Goal: Task Accomplishment & Management: Complete application form

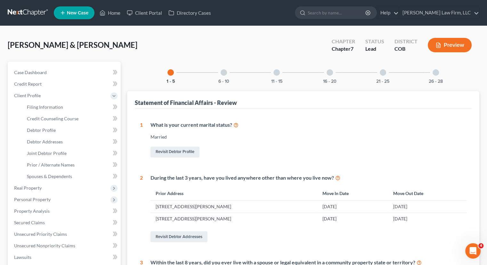
click at [43, 49] on span "[PERSON_NAME] & [PERSON_NAME]" at bounding box center [73, 44] width 130 height 9
click at [33, 16] on link at bounding box center [28, 13] width 41 height 12
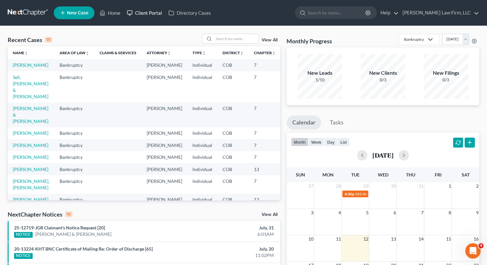
click at [146, 9] on link "Client Portal" at bounding box center [145, 13] width 42 height 12
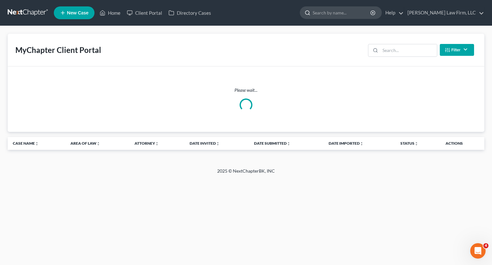
click at [340, 14] on input "search" at bounding box center [342, 13] width 59 height 12
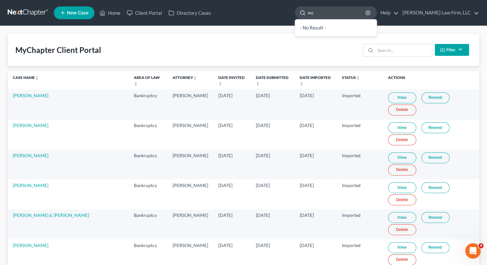
type input "m"
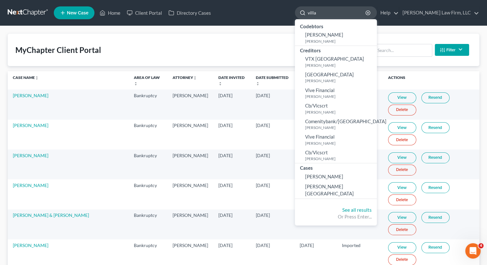
drag, startPoint x: 346, startPoint y: 15, endPoint x: 323, endPoint y: 16, distance: 22.4
click at [323, 16] on div "villa" at bounding box center [336, 12] width 82 height 12
type input "villa"
click at [414, 48] on input "search" at bounding box center [403, 50] width 57 height 12
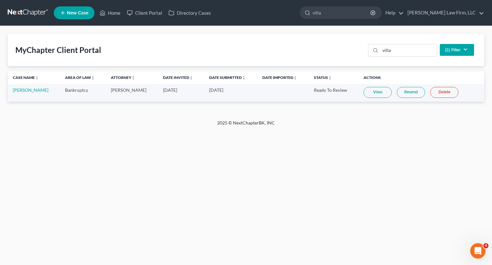
click at [374, 93] on link "View" at bounding box center [378, 92] width 28 height 11
click at [372, 93] on link "View" at bounding box center [378, 92] width 28 height 11
click at [399, 51] on input "villa" at bounding box center [408, 50] width 57 height 12
drag, startPoint x: 399, startPoint y: 51, endPoint x: 350, endPoint y: 54, distance: 49.7
click at [350, 54] on div "MyChapter Client Portal villa Filter Status Filter... Invited In Progress Ready…" at bounding box center [246, 50] width 477 height 32
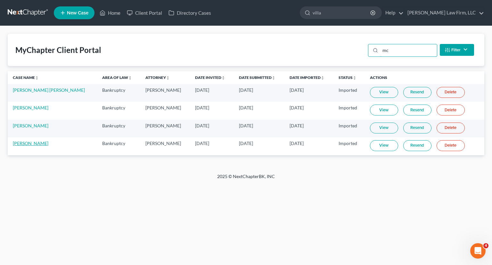
type input "mc"
click at [20, 145] on link "[PERSON_NAME]" at bounding box center [31, 142] width 36 height 5
select select "4"
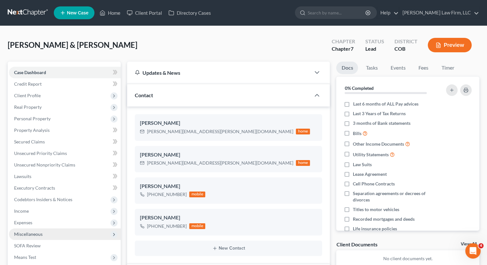
click at [50, 237] on span "Miscellaneous" at bounding box center [65, 234] width 112 height 12
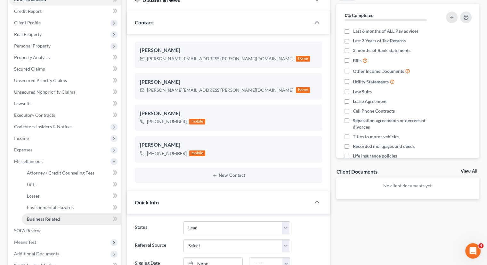
scroll to position [96, 0]
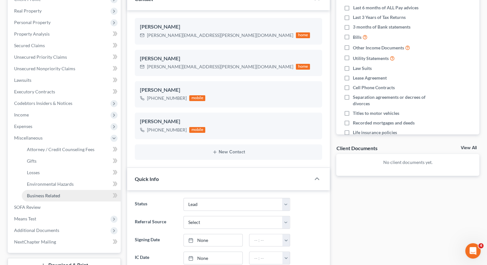
click at [48, 199] on link "Business Related" at bounding box center [71, 196] width 99 height 12
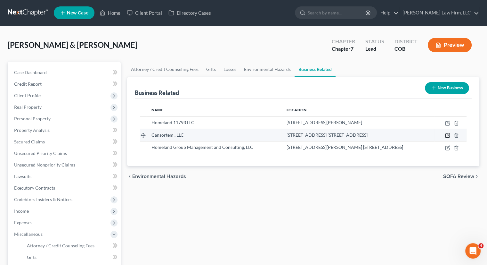
click at [448, 136] on icon "button" at bounding box center [447, 135] width 5 height 5
select select "member"
select select "5"
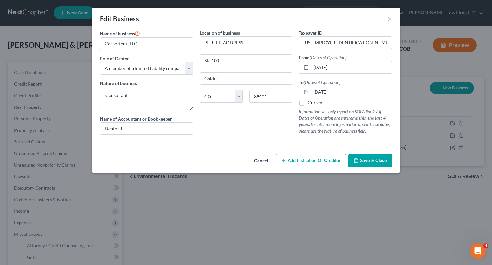
click at [264, 160] on button "Cancel" at bounding box center [261, 160] width 24 height 13
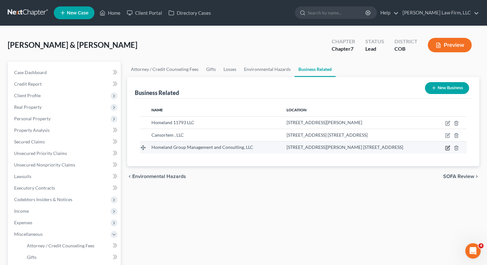
click at [447, 146] on icon "button" at bounding box center [448, 148] width 4 height 4
select select "member"
select select "5"
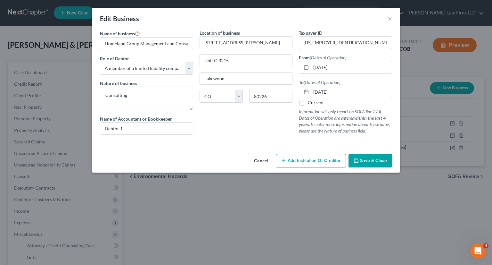
click at [263, 161] on button "Cancel" at bounding box center [261, 160] width 24 height 13
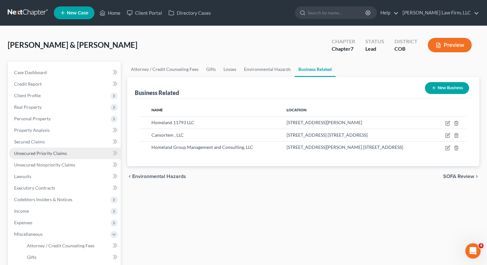
click at [44, 154] on span "Unsecured Priority Claims" at bounding box center [40, 152] width 53 height 5
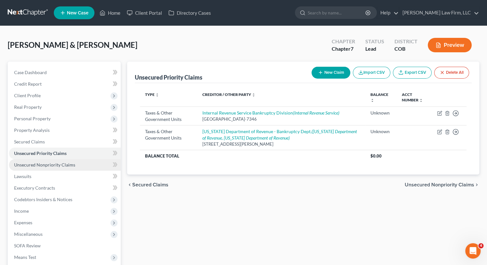
click at [46, 166] on span "Unsecured Nonpriority Claims" at bounding box center [44, 164] width 61 height 5
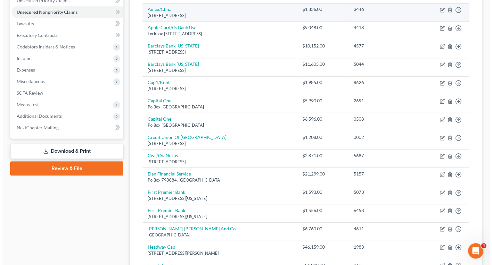
scroll to position [152, 0]
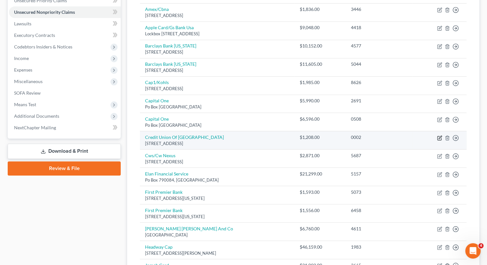
click at [441, 137] on icon "button" at bounding box center [439, 137] width 5 height 5
select select "5"
select select "14"
select select "2"
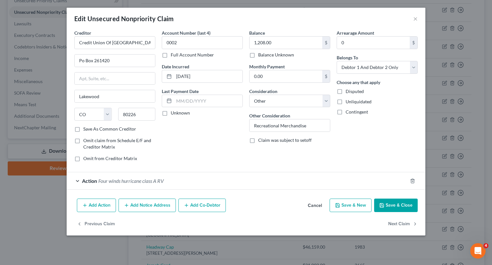
click at [211, 182] on div "Action Four winds hurricane class A RV" at bounding box center [237, 180] width 341 height 17
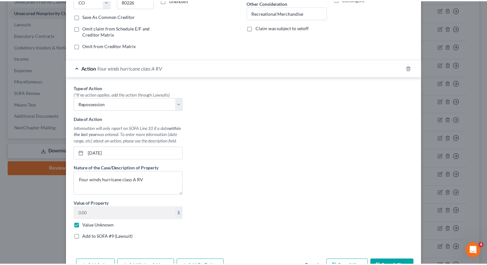
scroll to position [121, 0]
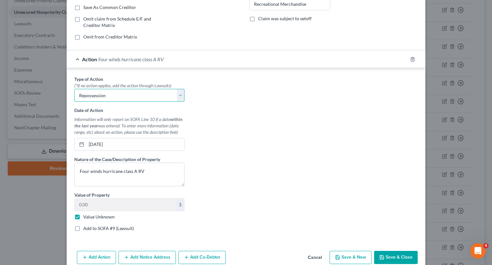
click at [179, 97] on select "Select Repossession Garnishment Foreclosure Personal Injury Attached, Seized, O…" at bounding box center [129, 95] width 110 height 13
click at [78, 91] on select "Select Repossession Garnishment Foreclosure Personal Injury Attached, Seized, O…" at bounding box center [129, 95] width 110 height 13
click at [77, 94] on select "Select Repossession Garnishment Foreclosure Personal Injury Attached, Seized, O…" at bounding box center [129, 95] width 110 height 13
click at [210, 105] on div "Type of Action * (*If no action applies, add the action through Lawsuits) Selec…" at bounding box center [246, 156] width 350 height 160
click at [317, 255] on button "Cancel" at bounding box center [315, 257] width 24 height 13
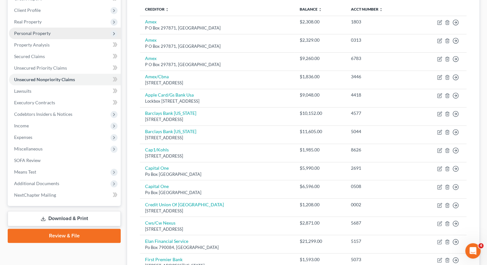
scroll to position [0, 0]
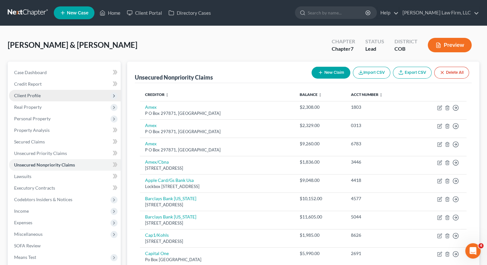
click at [37, 97] on span "Client Profile" at bounding box center [27, 95] width 27 height 5
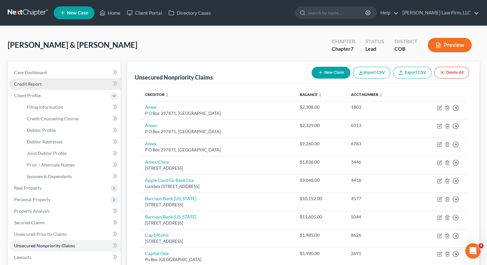
click at [45, 86] on link "Credit Report" at bounding box center [65, 84] width 112 height 12
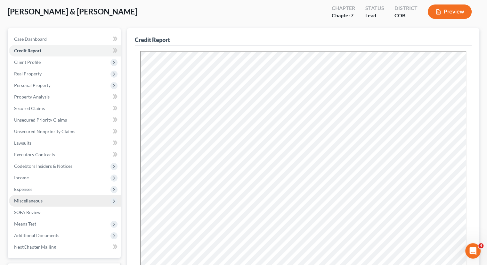
scroll to position [35, 0]
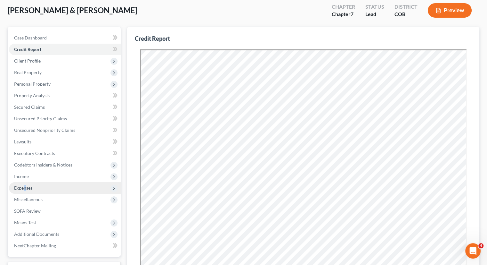
drag, startPoint x: 43, startPoint y: 185, endPoint x: 25, endPoint y: 190, distance: 18.0
click at [25, 190] on span "Expenses" at bounding box center [65, 188] width 112 height 12
click at [34, 188] on span "Expenses" at bounding box center [65, 188] width 112 height 12
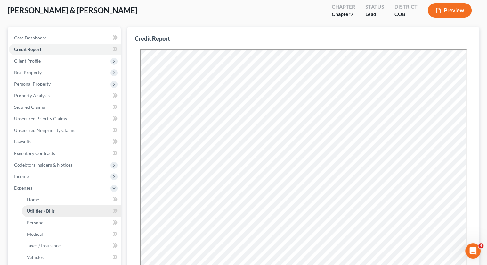
click at [52, 208] on span "Utilities / Bills" at bounding box center [41, 210] width 28 height 5
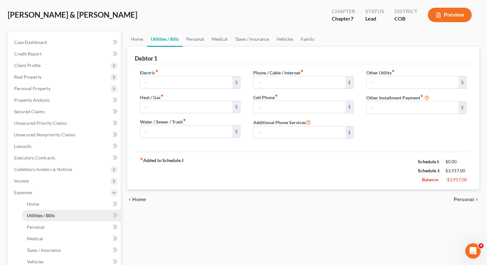
type input "52.00"
type input "36.00"
type input "38.00"
type input "0.00"
type input "244.00"
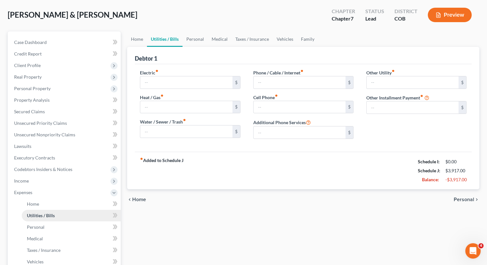
type input "0.00"
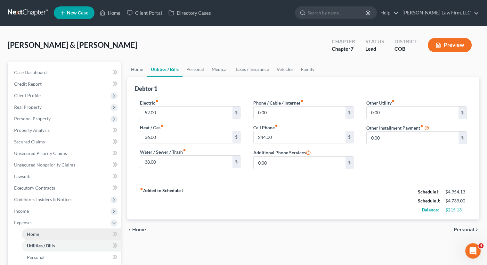
click at [52, 235] on link "Home" at bounding box center [71, 234] width 99 height 12
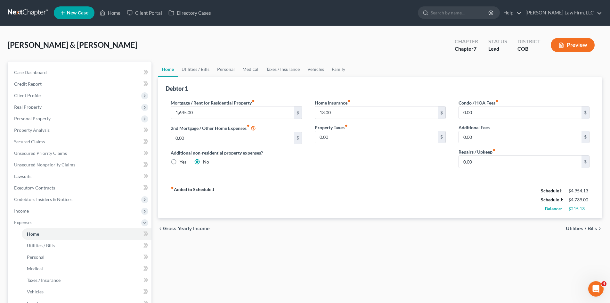
click at [35, 11] on link at bounding box center [28, 13] width 41 height 12
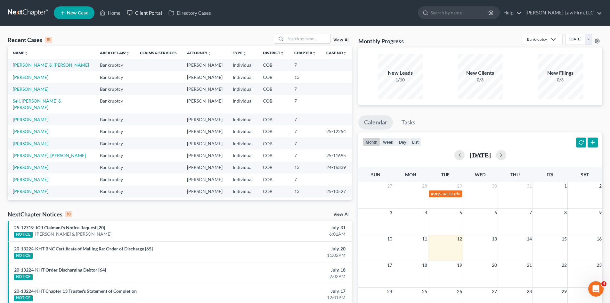
click at [153, 13] on link "Client Portal" at bounding box center [145, 13] width 42 height 12
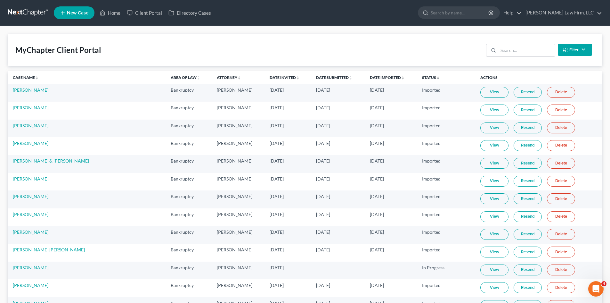
click at [515, 42] on div "Filter Status Filter... Invited In Progress Ready To Review Reviewed Imported S…" at bounding box center [539, 49] width 111 height 17
click at [516, 47] on input "search" at bounding box center [526, 50] width 57 height 12
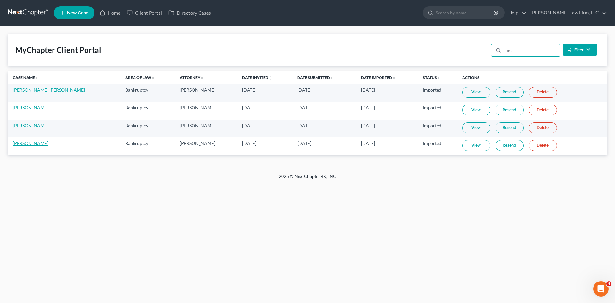
type input "mc"
click at [37, 145] on link "[PERSON_NAME]" at bounding box center [31, 142] width 36 height 5
select select "4"
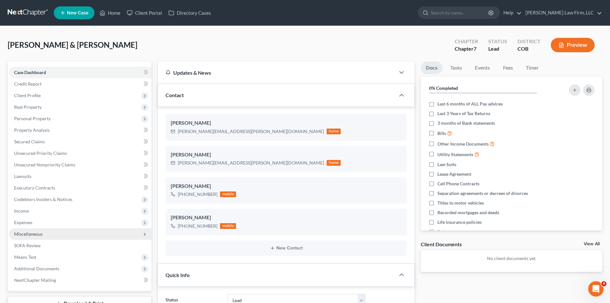
click at [37, 230] on span "Miscellaneous" at bounding box center [80, 234] width 143 height 12
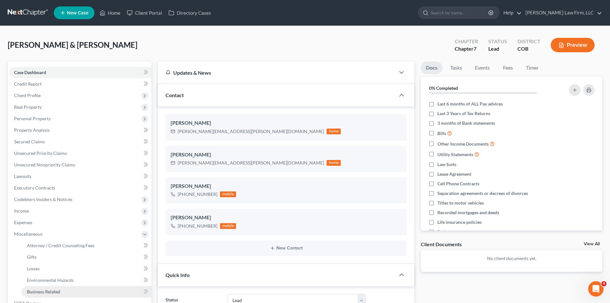
click at [53, 290] on span "Business Related" at bounding box center [43, 291] width 33 height 5
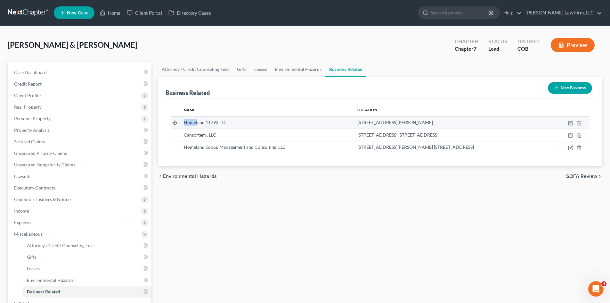
drag, startPoint x: 185, startPoint y: 121, endPoint x: 198, endPoint y: 121, distance: 13.1
click at [198, 121] on span "Homeland 11793 LLC" at bounding box center [205, 121] width 43 height 5
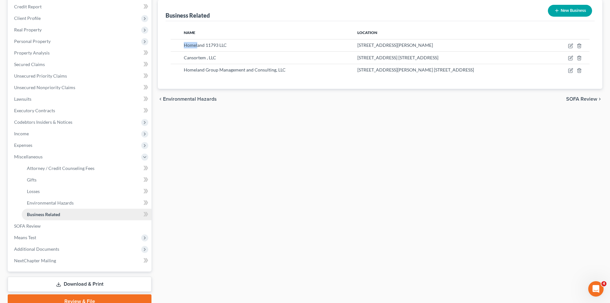
scroll to position [107, 0]
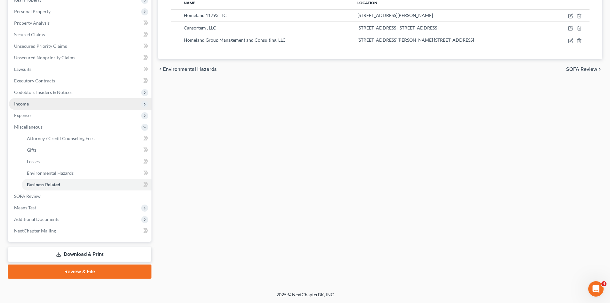
click at [30, 105] on span "Income" at bounding box center [80, 104] width 143 height 12
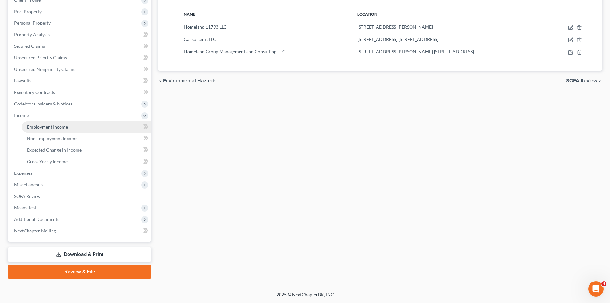
click at [50, 127] on span "Employment Income" at bounding box center [47, 126] width 41 height 5
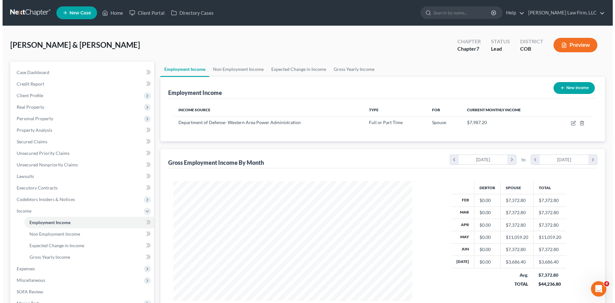
scroll to position [119, 252]
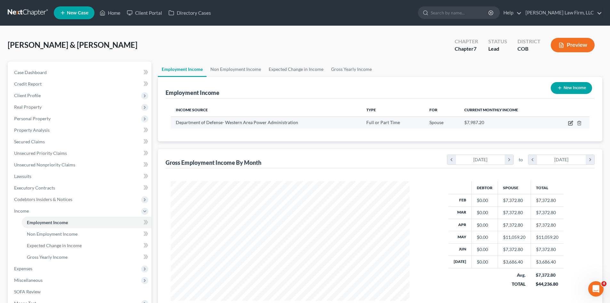
click at [572, 122] on icon "button" at bounding box center [571, 122] width 3 height 3
select select "0"
select select "5"
select select "2"
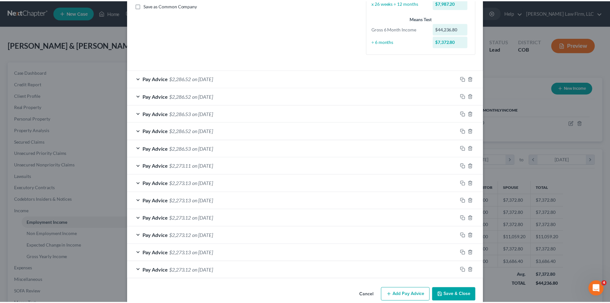
scroll to position [159, 0]
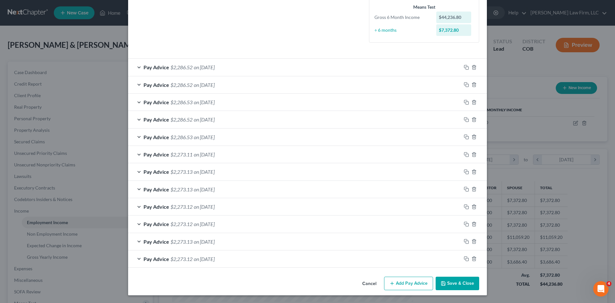
click at [372, 281] on button "Cancel" at bounding box center [369, 283] width 24 height 13
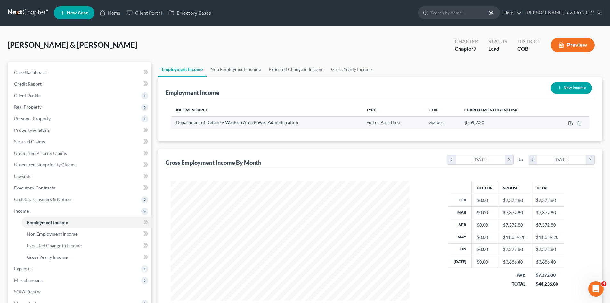
scroll to position [320169, 320037]
click at [36, 12] on link at bounding box center [28, 13] width 41 height 12
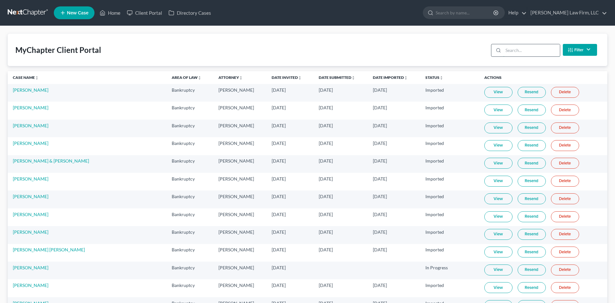
click at [537, 47] on input "search" at bounding box center [531, 50] width 57 height 12
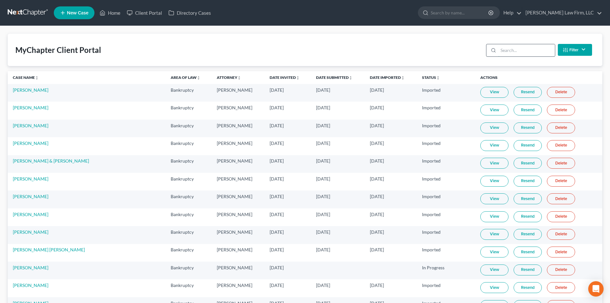
type input "m"
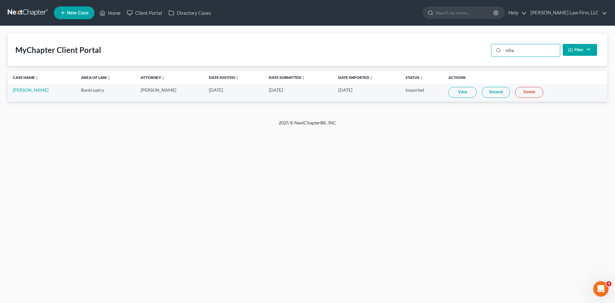
type input "villa"
click at [15, 91] on link "[PERSON_NAME]" at bounding box center [31, 89] width 36 height 5
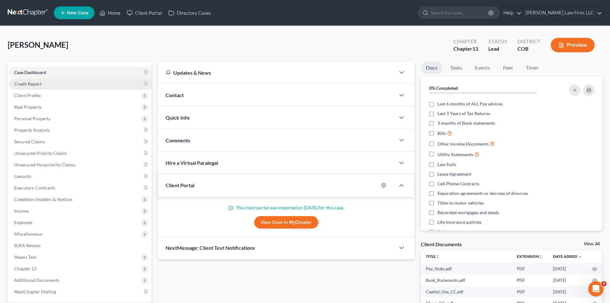
click at [33, 85] on span "Credit Report" at bounding box center [28, 83] width 28 height 5
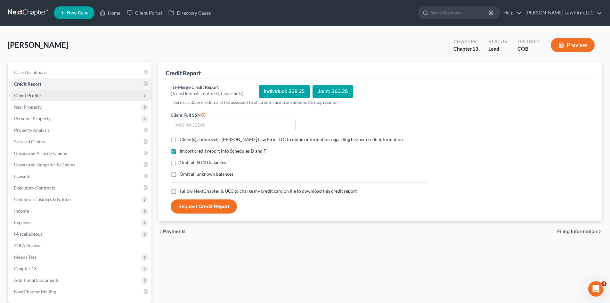
click at [40, 97] on span "Client Profile" at bounding box center [80, 96] width 143 height 12
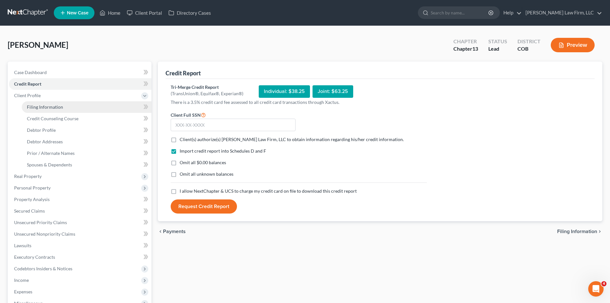
click at [46, 109] on span "Filing Information" at bounding box center [45, 106] width 36 height 5
select select "1"
select select "0"
select select "3"
select select "5"
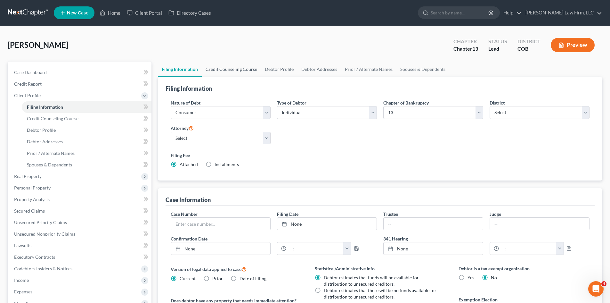
click at [239, 69] on link "Credit Counseling Course" at bounding box center [231, 68] width 59 height 15
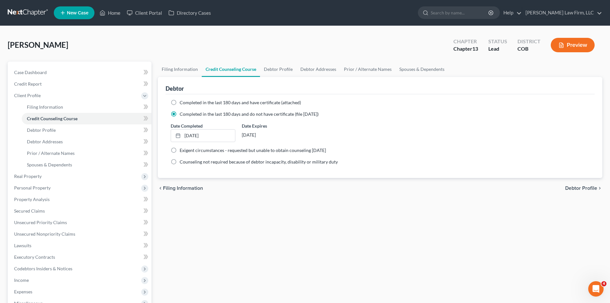
click at [457, 141] on div "Date Completed [DATE] close Date [DATE] Time 12:00 AM chevron_left [DATE] chevr…" at bounding box center [380, 132] width 425 height 20
click at [271, 67] on link "Debtor Profile" at bounding box center [278, 68] width 37 height 15
select select "0"
select select "3"
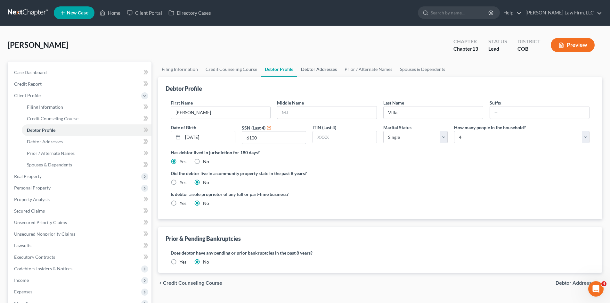
click at [328, 72] on link "Debtor Addresses" at bounding box center [319, 68] width 44 height 15
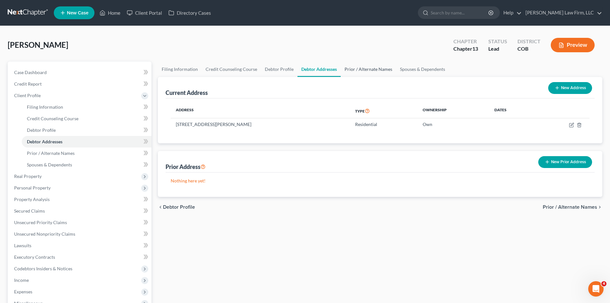
click at [359, 71] on link "Prior / Alternate Names" at bounding box center [368, 68] width 55 height 15
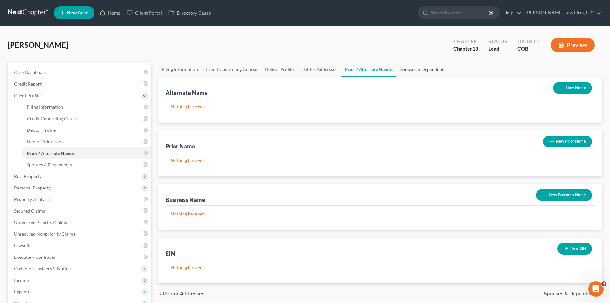
click at [422, 70] on link "Spouses & Dependents" at bounding box center [423, 68] width 53 height 15
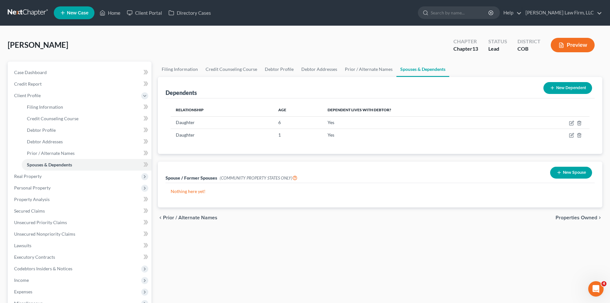
click at [576, 219] on span "Properties Owned" at bounding box center [577, 217] width 42 height 5
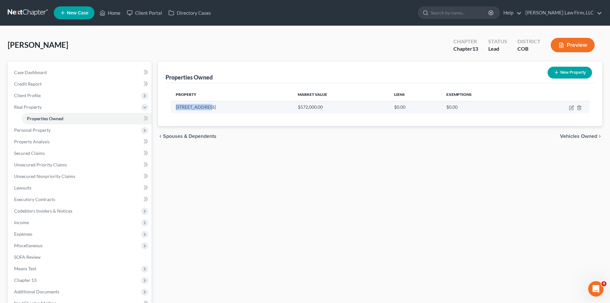
drag, startPoint x: 217, startPoint y: 109, endPoint x: 176, endPoint y: 108, distance: 40.7
click at [176, 108] on td "[STREET_ADDRESS]" at bounding box center [232, 107] width 122 height 12
copy td "[STREET_ADDRESS]"
click at [570, 107] on icon "button" at bounding box center [571, 107] width 5 height 5
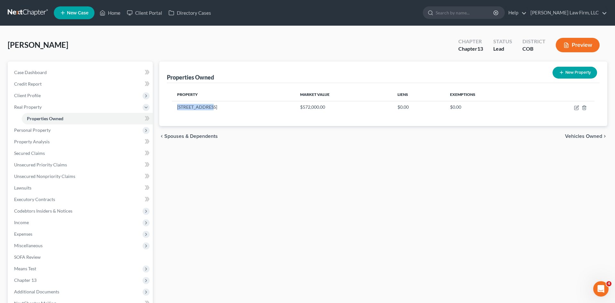
select select "5"
select select "0"
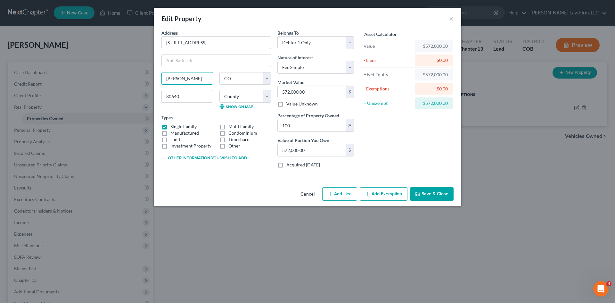
drag, startPoint x: 199, startPoint y: 77, endPoint x: 135, endPoint y: 79, distance: 63.8
click at [135, 79] on div "Edit Property × Address * 10581 [GEOGRAPHIC_DATA] [GEOGRAPHIC_DATA][PERSON_NAME…" at bounding box center [307, 151] width 615 height 303
click at [312, 194] on button "Cancel" at bounding box center [307, 194] width 24 height 13
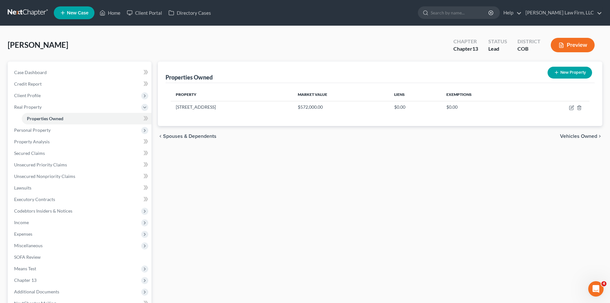
click at [571, 135] on span "Vehicles Owned" at bounding box center [578, 136] width 37 height 5
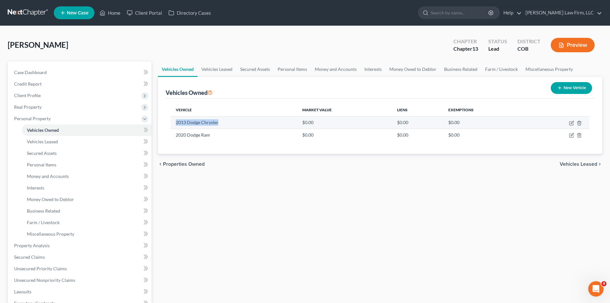
drag, startPoint x: 219, startPoint y: 123, endPoint x: 173, endPoint y: 123, distance: 46.1
click at [173, 123] on td "2013 Dodge Chrysler" at bounding box center [234, 122] width 126 height 12
copy td "2013 Dodge Chrysler"
click at [569, 123] on icon "button" at bounding box center [571, 122] width 5 height 5
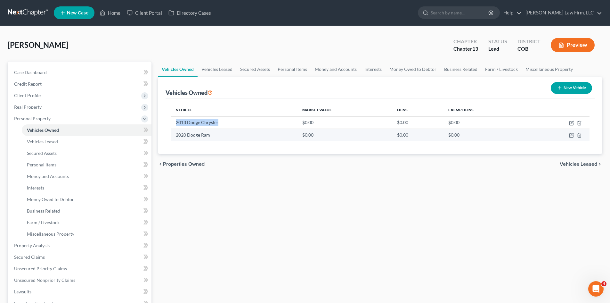
select select "0"
select select "13"
select select "0"
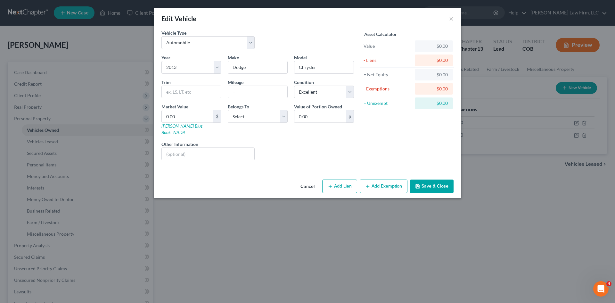
click at [308, 180] on button "Cancel" at bounding box center [307, 186] width 24 height 13
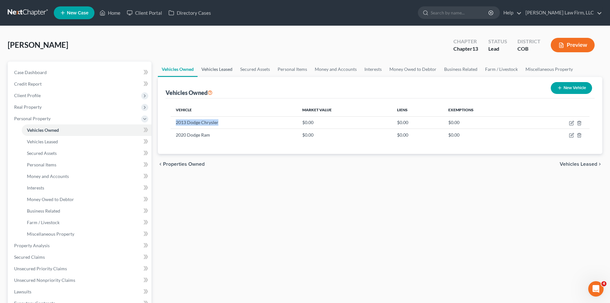
click at [227, 71] on link "Vehicles Leased" at bounding box center [217, 68] width 39 height 15
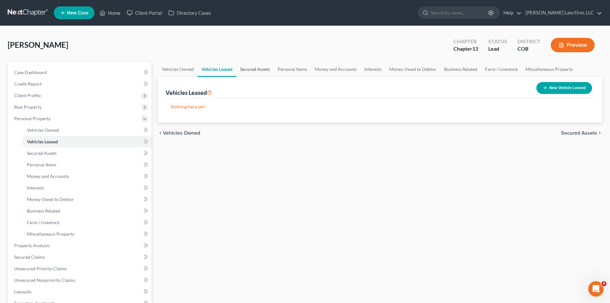
click at [266, 71] on link "Secured Assets" at bounding box center [254, 68] width 37 height 15
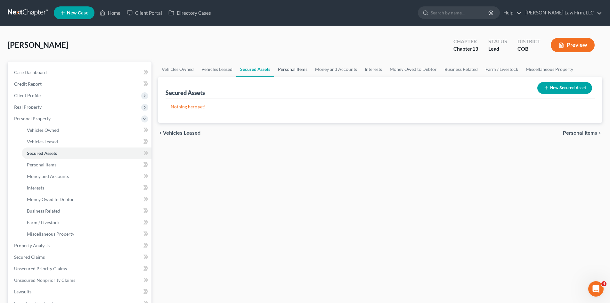
click at [300, 70] on link "Personal Items" at bounding box center [292, 68] width 37 height 15
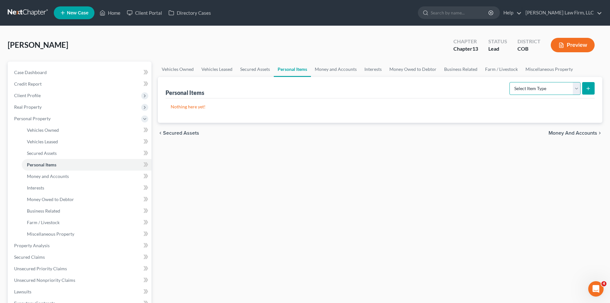
click at [577, 88] on select "Select Item Type Clothing Collectibles Of Value Electronics Firearms Household …" at bounding box center [545, 88] width 71 height 13
select select "clothing"
click at [510, 82] on select "Select Item Type Clothing Collectibles Of Value Electronics Firearms Household …" at bounding box center [545, 88] width 71 height 13
click at [588, 88] on line "submit" at bounding box center [588, 88] width 0 height 3
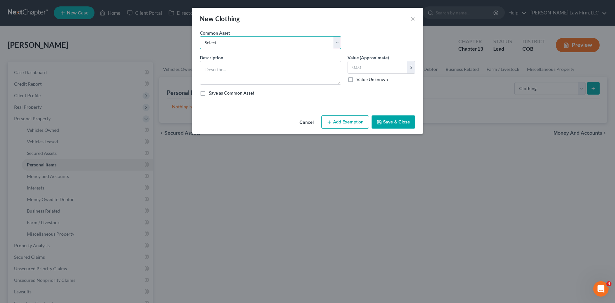
click at [255, 47] on select "Select Debtor's clothing and shoes for 1 person Debtor's clothing and shoes for…" at bounding box center [270, 42] width 141 height 13
select select "0"
click at [200, 36] on select "Select Debtor's clothing and shoes for 1 person Debtor's clothing and shoes for…" at bounding box center [270, 42] width 141 height 13
click at [291, 42] on select "Select Debtor's clothing and shoes for 1 person Debtor's clothing and shoes for…" at bounding box center [270, 42] width 141 height 13
click at [200, 36] on select "Select Debtor's clothing and shoes for 1 person Debtor's clothing and shoes for…" at bounding box center [270, 42] width 141 height 13
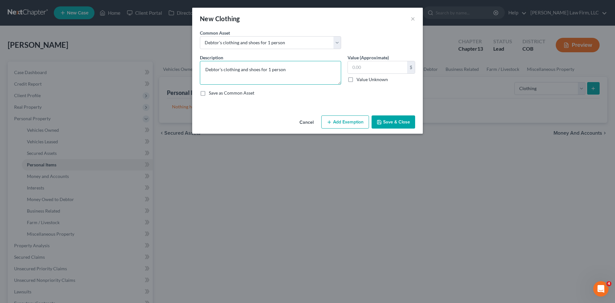
drag, startPoint x: 295, startPoint y: 70, endPoint x: 267, endPoint y: 75, distance: 28.5
click at [267, 75] on textarea "Debtor's clothing and shoes for 1 person" at bounding box center [270, 73] width 141 height 24
type textarea "Debtor's clothing and shoes for family"
click at [295, 47] on select "Select Debtor's clothing and shoes for 1 person Debtor's clothing and shoes for…" at bounding box center [270, 42] width 141 height 13
select select
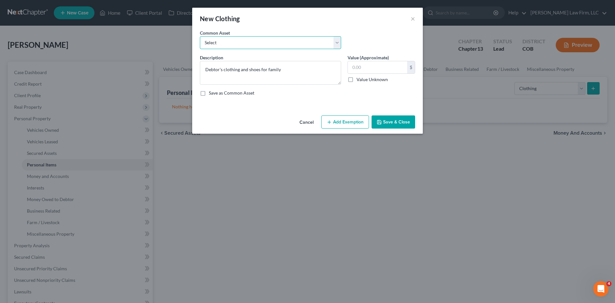
click at [200, 36] on select "Select Debtor's clothing and shoes for 1 person Debtor's clothing and shoes for…" at bounding box center [270, 42] width 141 height 13
click at [280, 71] on textarea at bounding box center [270, 73] width 141 height 24
click at [209, 69] on textarea "Clothign and apparel for family" at bounding box center [270, 73] width 141 height 24
click at [310, 71] on textarea "Clothing and apparel for family" at bounding box center [270, 73] width 141 height 24
type textarea "Clothing and apparel for family"
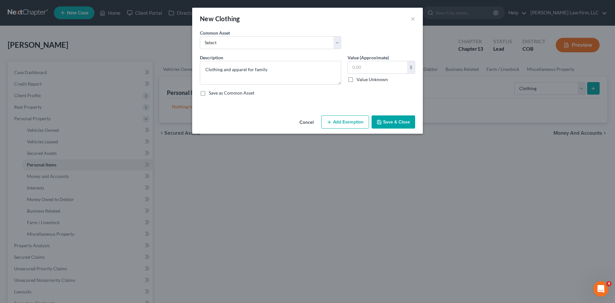
click at [385, 120] on button "Save & Close" at bounding box center [394, 121] width 44 height 13
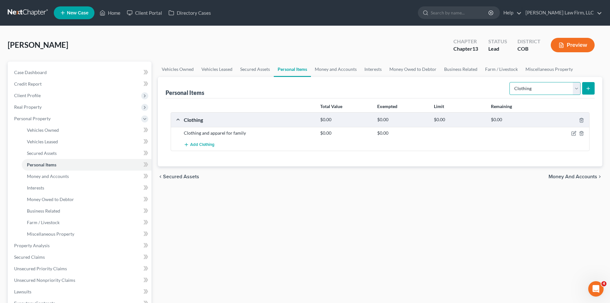
click at [574, 86] on select "Select Item Type Clothing Collectibles Of Value Electronics Firearms Household …" at bounding box center [545, 88] width 71 height 13
select select "electronics"
click at [510, 82] on select "Select Item Type Clothing Collectibles Of Value Electronics Firearms Household …" at bounding box center [545, 88] width 71 height 13
click at [585, 87] on button "submit" at bounding box center [588, 88] width 12 height 12
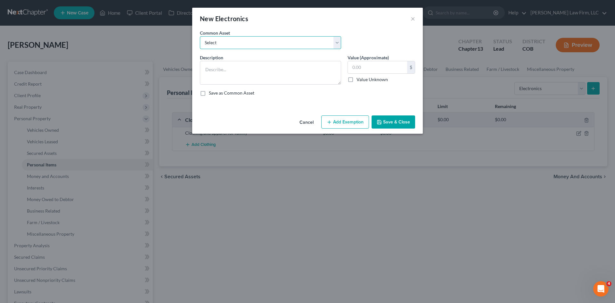
click at [269, 45] on select "Select TV, Xbox, Playstation, Nintendo, iPhone, iWatch TV, Xbox, Playstation, N…" at bounding box center [270, 42] width 141 height 13
click at [271, 47] on select "Select TV, Xbox, Playstation, Nintendo, iPhone, iWatch TV, Xbox, Playstation, N…" at bounding box center [270, 42] width 141 height 13
click at [255, 78] on textarea at bounding box center [270, 73] width 141 height 24
type textarea "T"
type textarea "NEED"
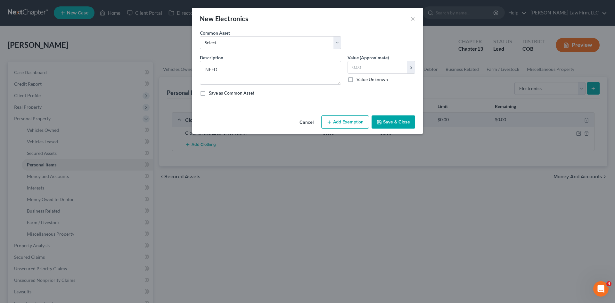
click at [389, 121] on button "Save & Close" at bounding box center [394, 121] width 44 height 13
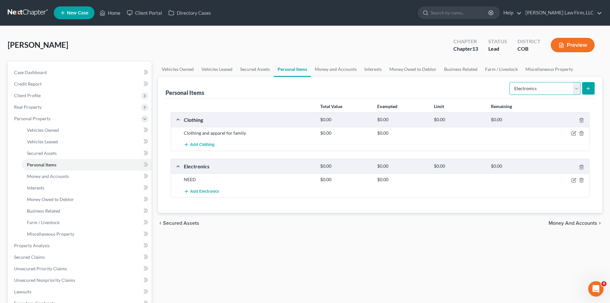
click at [576, 91] on select "Select Item Type Clothing Collectibles Of Value Electronics Firearms Household …" at bounding box center [545, 88] width 71 height 13
select select "household_goods"
click at [510, 82] on select "Select Item Type Clothing Collectibles Of Value Electronics Firearms Household …" at bounding box center [545, 88] width 71 height 13
click at [586, 87] on icon "submit" at bounding box center [588, 88] width 5 height 5
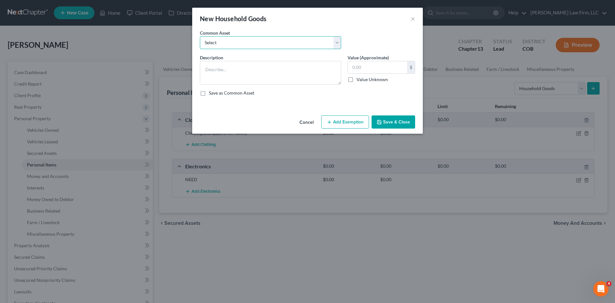
click at [237, 44] on select "Select NEED" at bounding box center [270, 42] width 141 height 13
click at [225, 49] on div "Common Asset Select NEED" at bounding box center [308, 41] width 222 height 25
click at [225, 44] on select "Select NEED" at bounding box center [270, 42] width 141 height 13
click at [224, 74] on textarea at bounding box center [270, 73] width 141 height 24
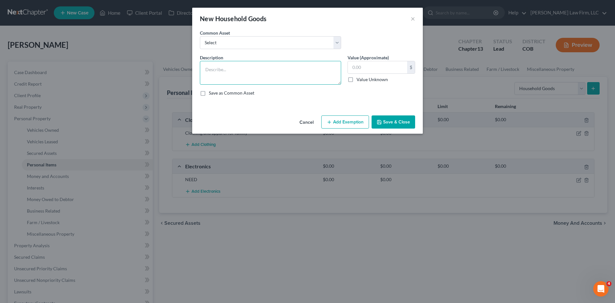
type textarea "h"
type textarea "H"
type textarea "NEED"
click at [405, 125] on button "Save & Close" at bounding box center [394, 121] width 44 height 13
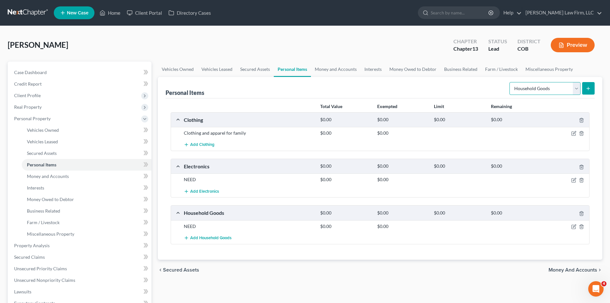
click at [576, 88] on select "Select Item Type Clothing Collectibles Of Value Electronics Firearms Household …" at bounding box center [545, 88] width 71 height 13
select select "jewelry"
click at [510, 82] on select "Select Item Type Clothing Collectibles Of Value Electronics Firearms Household …" at bounding box center [545, 88] width 71 height 13
click at [594, 84] on button "submit" at bounding box center [588, 88] width 12 height 12
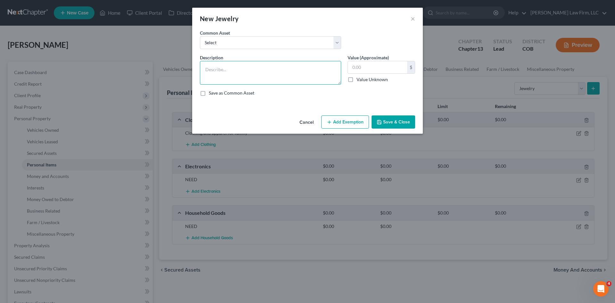
click at [252, 72] on textarea at bounding box center [270, 73] width 141 height 24
type textarea "n"
type textarea "e"
type textarea "n"
type textarea "NEED"
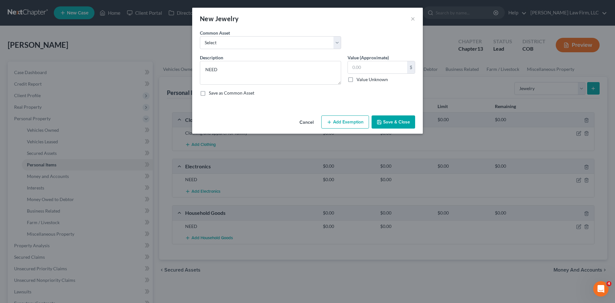
click at [385, 119] on button "Save & Close" at bounding box center [394, 121] width 44 height 13
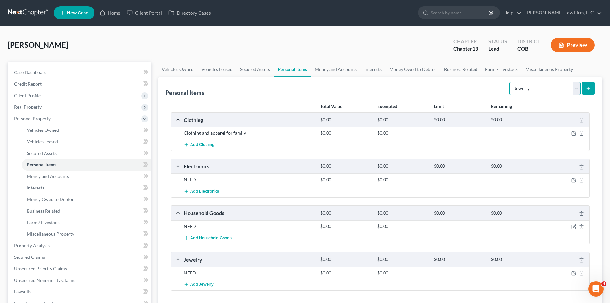
click at [579, 87] on select "Select Item Type Clothing Collectibles Of Value Electronics Firearms Household …" at bounding box center [545, 88] width 71 height 13
select select "other"
click at [510, 82] on select "Select Item Type Clothing Collectibles Of Value Electronics Firearms Household …" at bounding box center [545, 88] width 71 height 13
click at [575, 86] on select "Select Item Type Clothing Collectibles Of Value Electronics Firearms Household …" at bounding box center [545, 88] width 71 height 13
click at [575, 81] on div "Select Item Type Clothing Collectibles Of Value Electronics Firearms Household …" at bounding box center [551, 87] width 88 height 17
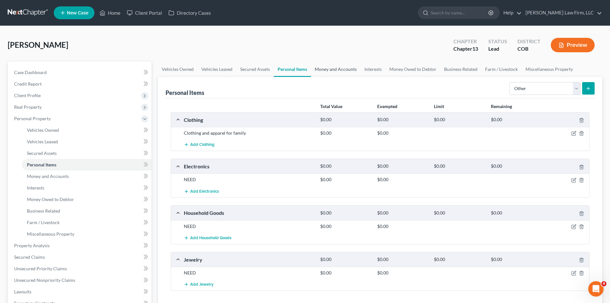
click at [331, 73] on link "Money and Accounts" at bounding box center [336, 68] width 50 height 15
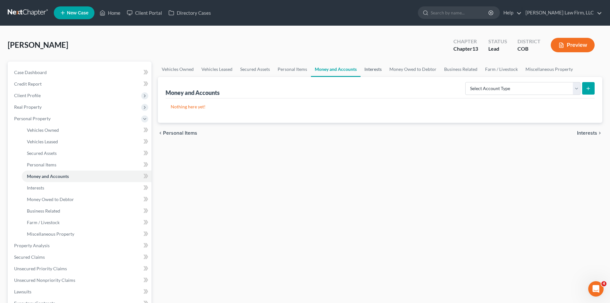
click at [381, 70] on link "Interests" at bounding box center [373, 68] width 25 height 15
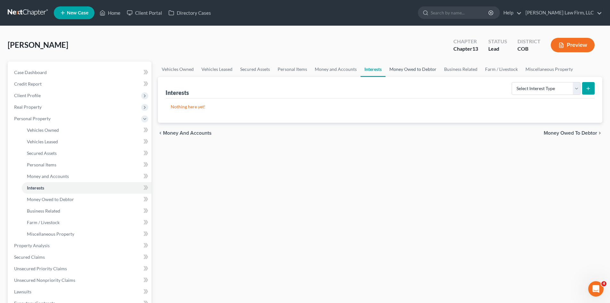
click at [418, 69] on link "Money Owed to Debtor" at bounding box center [413, 68] width 55 height 15
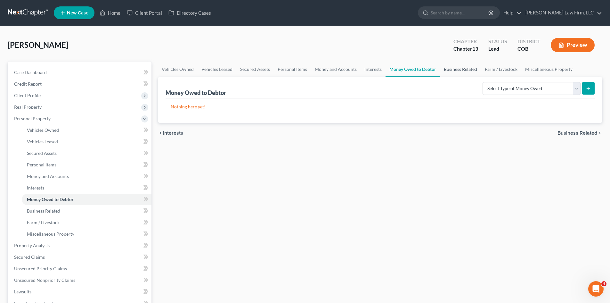
click at [454, 69] on link "Business Related" at bounding box center [460, 68] width 41 height 15
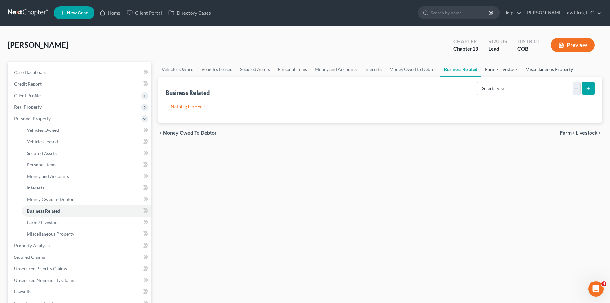
drag, startPoint x: 494, startPoint y: 68, endPoint x: 521, endPoint y: 68, distance: 26.9
click at [494, 68] on link "Farm / Livestock" at bounding box center [501, 68] width 40 height 15
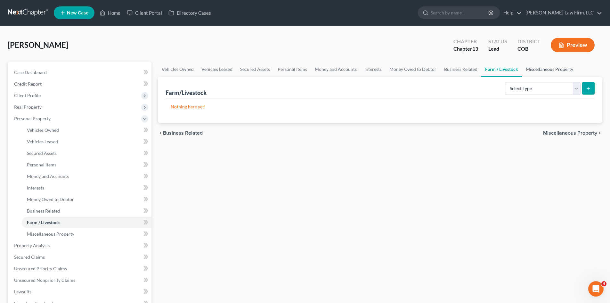
click at [539, 67] on link "Miscellaneous Property" at bounding box center [549, 68] width 55 height 15
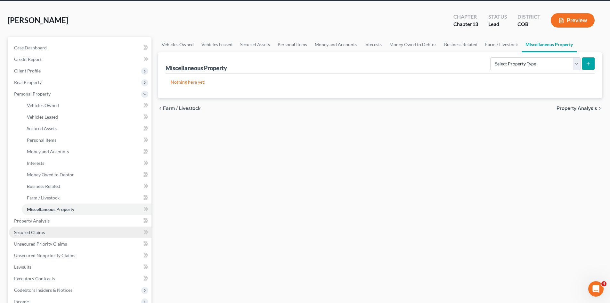
scroll to position [64, 0]
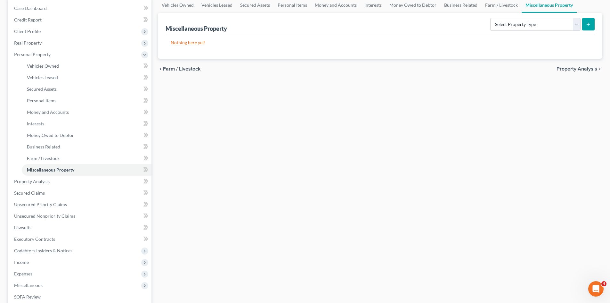
click at [583, 71] on span "Property Analysis" at bounding box center [577, 68] width 41 height 5
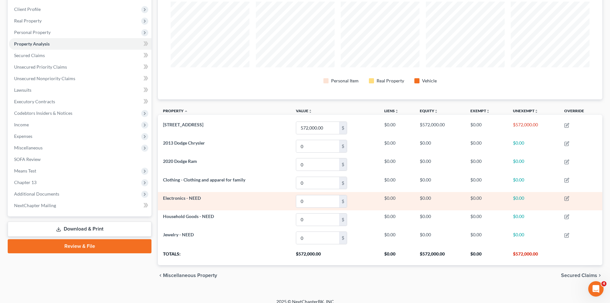
scroll to position [93, 0]
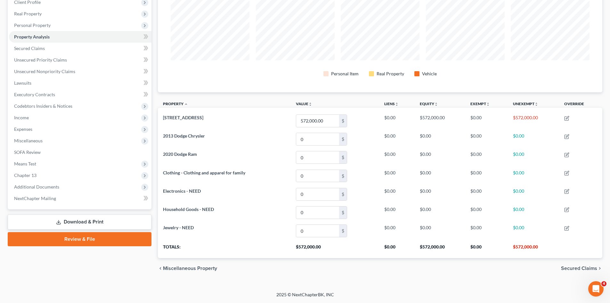
click at [590, 267] on span "Secured Claims" at bounding box center [579, 268] width 36 height 5
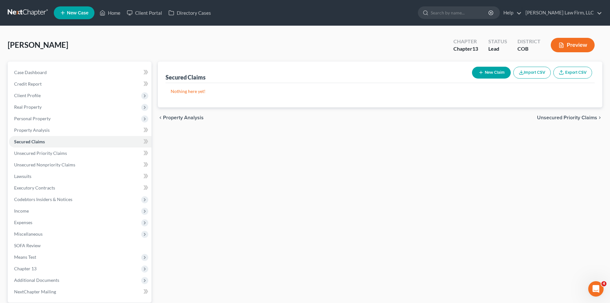
click at [563, 116] on span "Unsecured Priority Claims" at bounding box center [567, 117] width 60 height 5
click at [565, 117] on span "Unsecured Nonpriority Claims" at bounding box center [563, 117] width 70 height 5
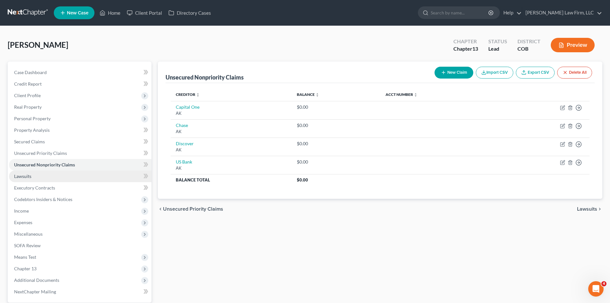
click at [28, 177] on span "Lawsuits" at bounding box center [22, 175] width 17 height 5
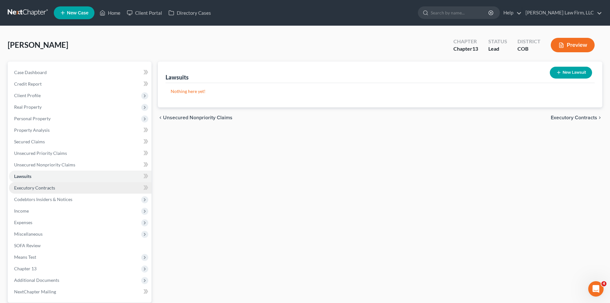
click at [34, 186] on span "Executory Contracts" at bounding box center [34, 187] width 41 height 5
click at [589, 116] on span "Codebtors" at bounding box center [585, 117] width 24 height 5
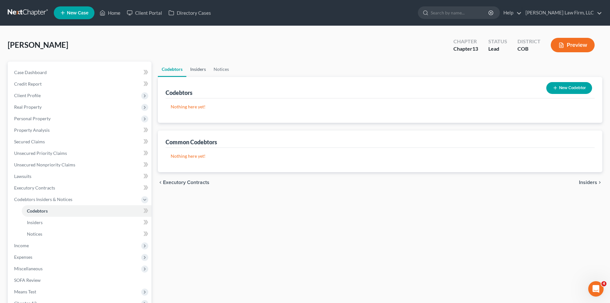
click at [204, 69] on link "Insiders" at bounding box center [197, 68] width 23 height 15
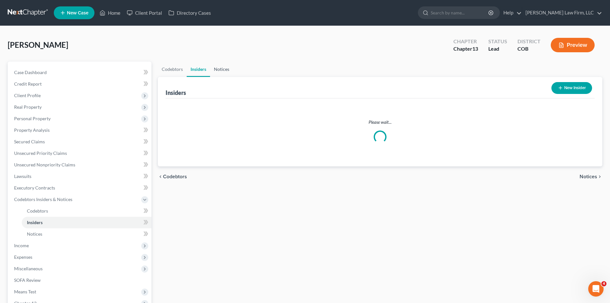
click at [223, 68] on link "Notices" at bounding box center [221, 68] width 23 height 15
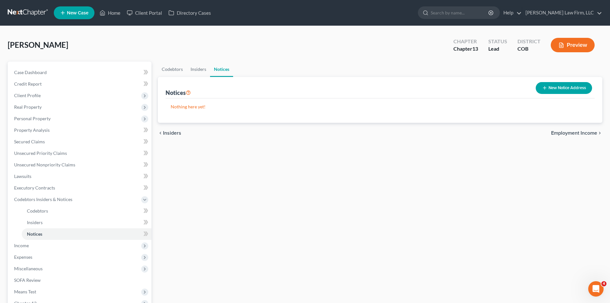
click at [589, 137] on div "chevron_left Insiders Employment Income chevron_right" at bounding box center [380, 133] width 445 height 20
click at [592, 134] on span "Employment Income" at bounding box center [574, 132] width 46 height 5
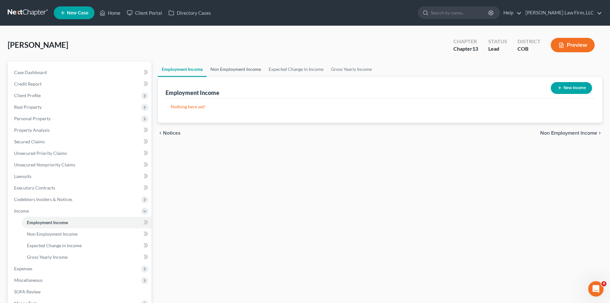
click at [212, 71] on link "Non Employment Income" at bounding box center [236, 68] width 58 height 15
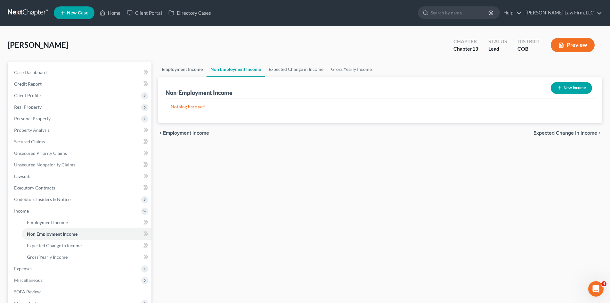
click at [199, 73] on link "Employment Income" at bounding box center [182, 68] width 49 height 15
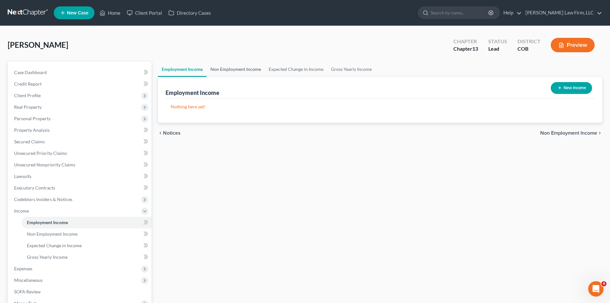
click at [240, 74] on link "Non Employment Income" at bounding box center [236, 68] width 58 height 15
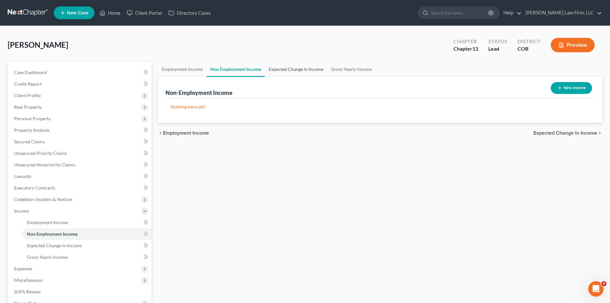
click at [290, 71] on link "Expected Change in Income" at bounding box center [296, 68] width 62 height 15
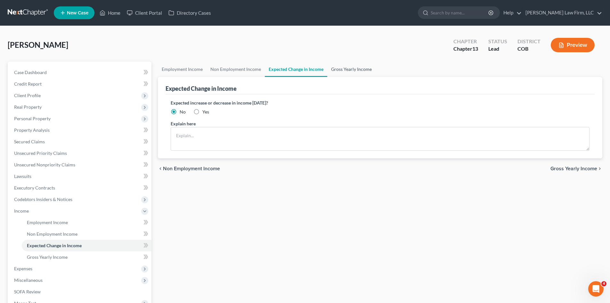
click at [342, 69] on link "Gross Yearly Income" at bounding box center [351, 68] width 48 height 15
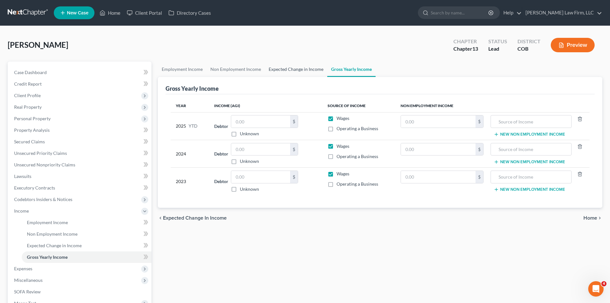
click at [295, 70] on link "Expected Change in Income" at bounding box center [296, 68] width 62 height 15
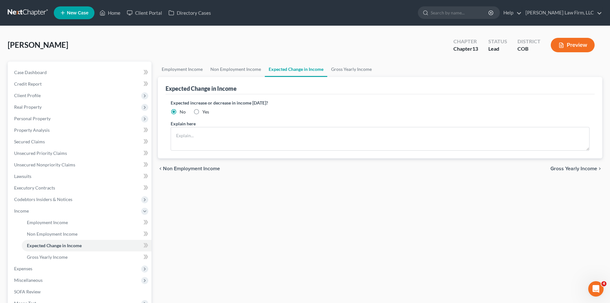
click at [385, 66] on ul "Employment Income Non Employment Income Expected Change in Income Gross Yearly …" at bounding box center [380, 68] width 445 height 15
drag, startPoint x: 360, startPoint y: 69, endPoint x: 438, endPoint y: 108, distance: 87.2
click at [360, 69] on link "Gross Yearly Income" at bounding box center [351, 68] width 48 height 15
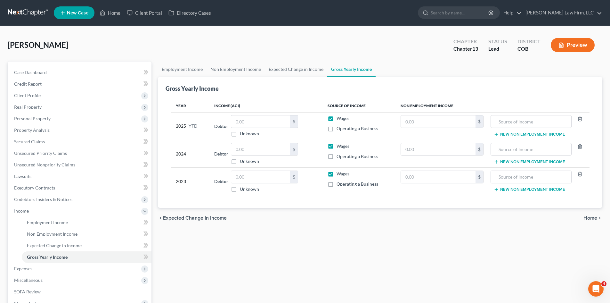
click at [587, 217] on span "Home" at bounding box center [591, 217] width 14 height 5
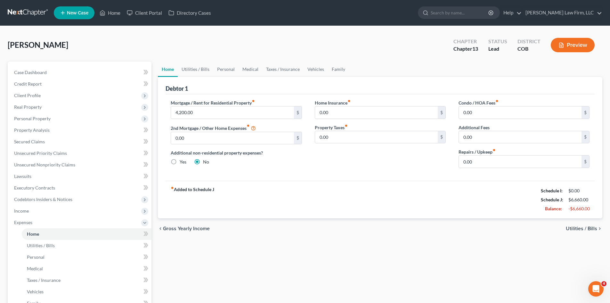
click at [579, 228] on span "Utilities / Bills" at bounding box center [581, 228] width 31 height 5
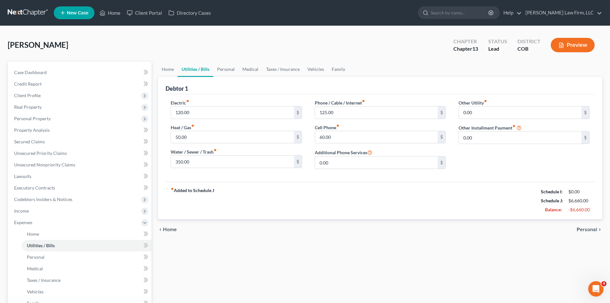
click at [579, 228] on span "Personal" at bounding box center [587, 229] width 20 height 5
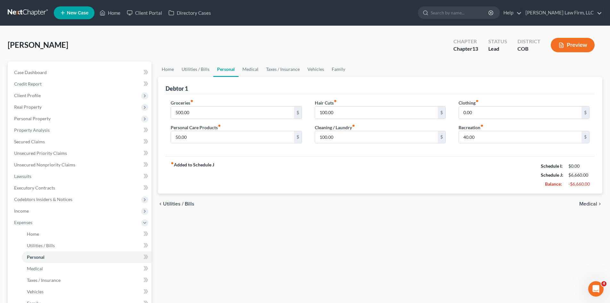
click at [589, 203] on span "Medical" at bounding box center [588, 203] width 18 height 5
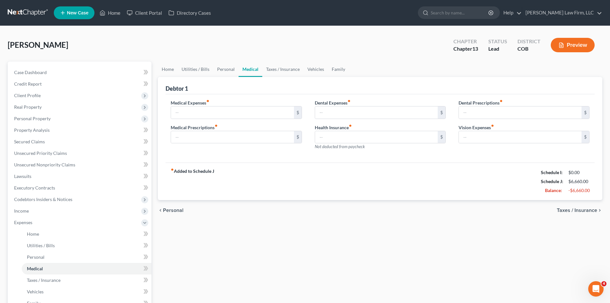
click at [586, 209] on span "Taxes / Insurance" at bounding box center [577, 210] width 40 height 5
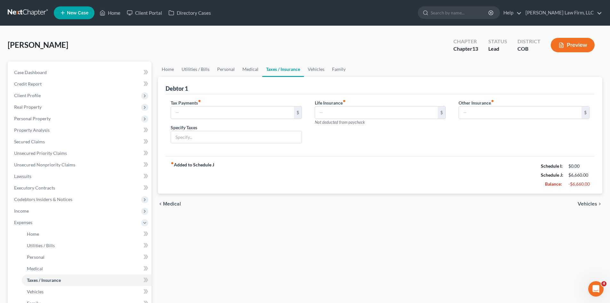
click at [585, 208] on div "chevron_left Medical Vehicles chevron_right" at bounding box center [380, 203] width 445 height 20
click at [585, 203] on span "Vehicles" at bounding box center [588, 203] width 20 height 5
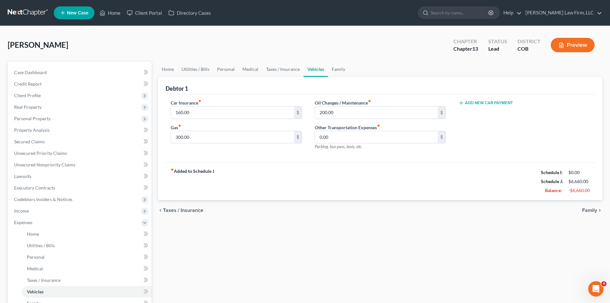
click at [586, 208] on span "Family" at bounding box center [589, 210] width 15 height 5
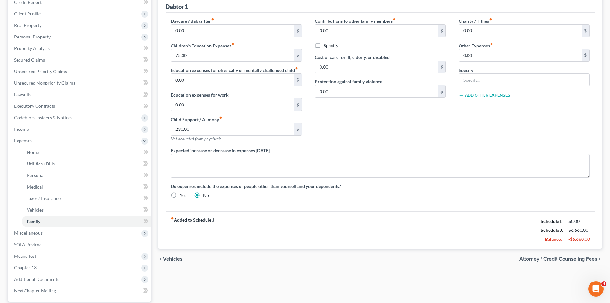
scroll to position [96, 0]
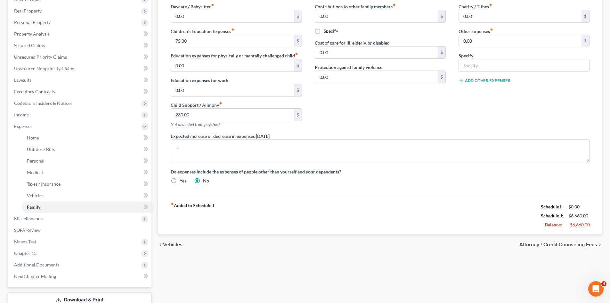
click at [568, 242] on span "Attorney / Credit Counseling Fees" at bounding box center [559, 244] width 78 height 5
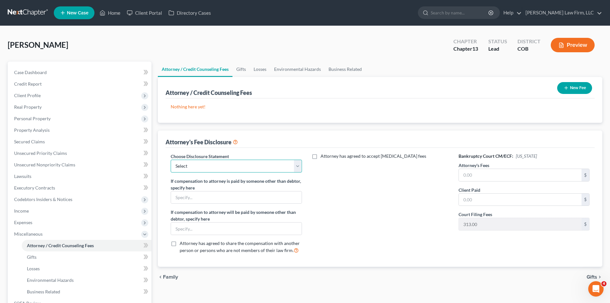
click at [300, 167] on select "Select Disclosure of Compensation of Attorney For Debtor" at bounding box center [236, 166] width 131 height 13
select select "0"
click at [171, 160] on select "Select Disclosure of Compensation of Attorney For Debtor" at bounding box center [236, 166] width 131 height 13
click at [321, 156] on span "Attorney has agreed to accept [MEDICAL_DATA] fees" at bounding box center [374, 155] width 106 height 5
click at [323, 156] on input "Attorney has agreed to accept [MEDICAL_DATA] fees" at bounding box center [325, 155] width 4 height 4
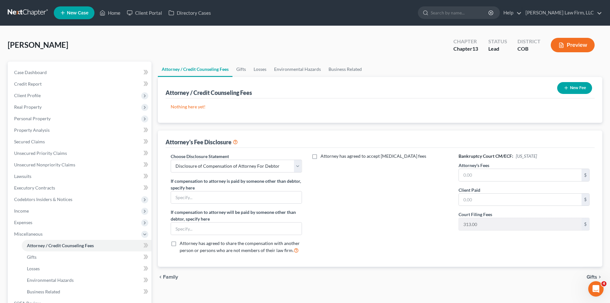
checkbox input "true"
click at [371, 168] on input "text" at bounding box center [376, 171] width 123 height 12
type input "2,813"
drag, startPoint x: 355, startPoint y: 188, endPoint x: 355, endPoint y: 194, distance: 6.1
click at [355, 189] on div "Hourly Fee $" at bounding box center [380, 192] width 137 height 20
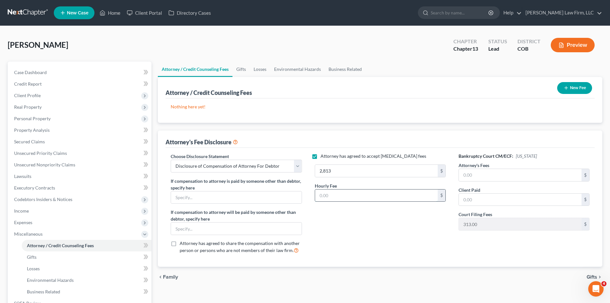
click at [355, 194] on input "text" at bounding box center [376, 195] width 123 height 12
type input "375"
click at [547, 172] on input "text" at bounding box center [520, 175] width 123 height 12
click at [238, 72] on link "Gifts" at bounding box center [241, 68] width 17 height 15
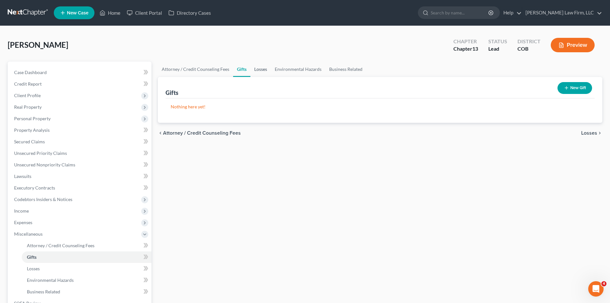
click at [264, 72] on link "Losses" at bounding box center [260, 68] width 20 height 15
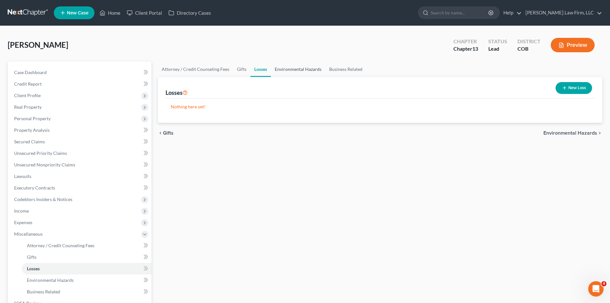
click at [308, 72] on link "Environmental Hazards" at bounding box center [298, 68] width 54 height 15
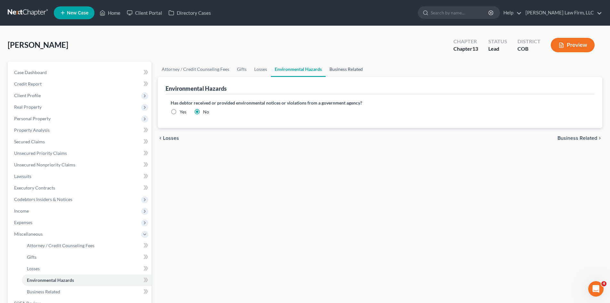
click at [347, 72] on link "Business Related" at bounding box center [346, 68] width 41 height 15
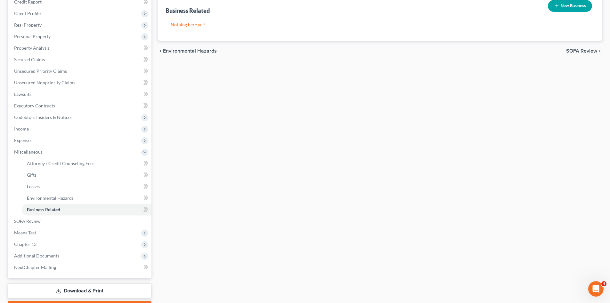
scroll to position [119, 0]
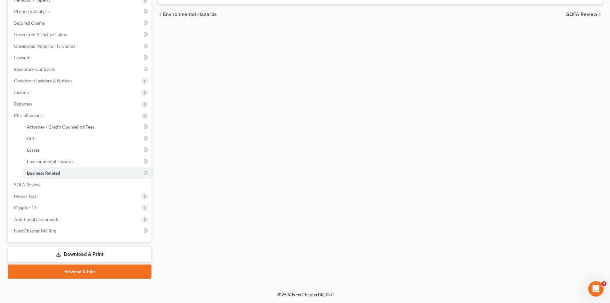
click at [569, 15] on span "SOFA Review" at bounding box center [581, 14] width 31 height 5
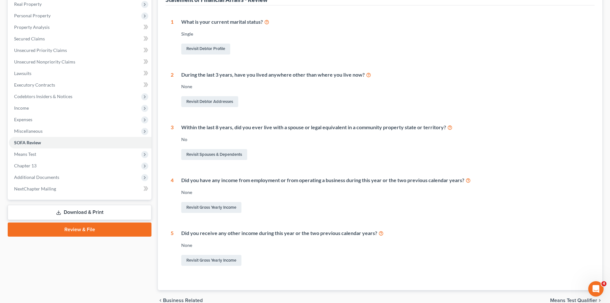
scroll to position [135, 0]
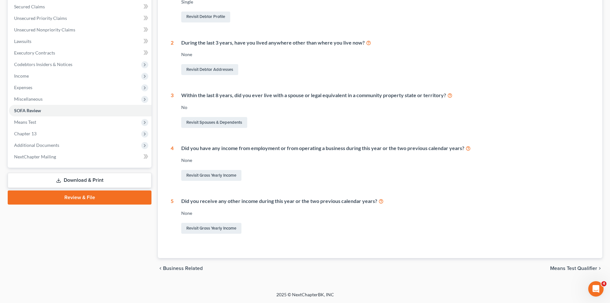
click at [562, 267] on span "Means Test Qualifier" at bounding box center [573, 268] width 47 height 5
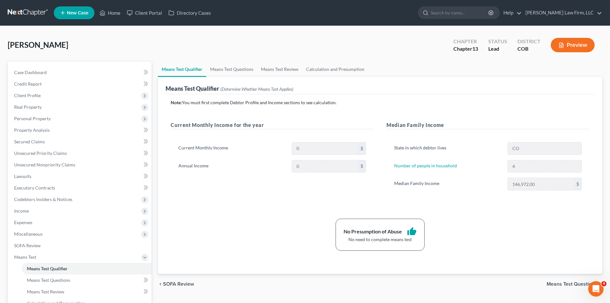
click at [567, 286] on span "Means Test Questions" at bounding box center [572, 283] width 51 height 5
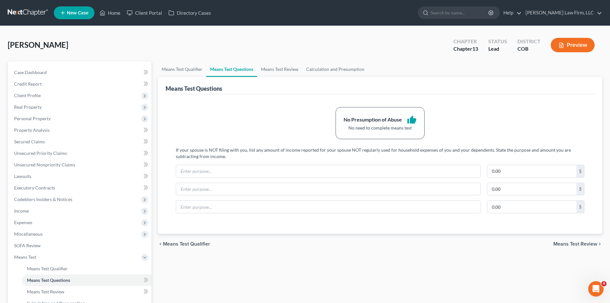
click at [572, 242] on span "Means Test Review" at bounding box center [575, 243] width 44 height 5
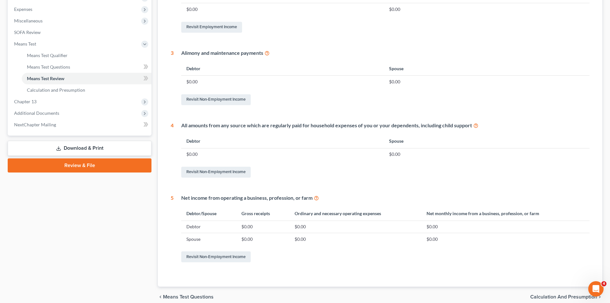
scroll to position [224, 0]
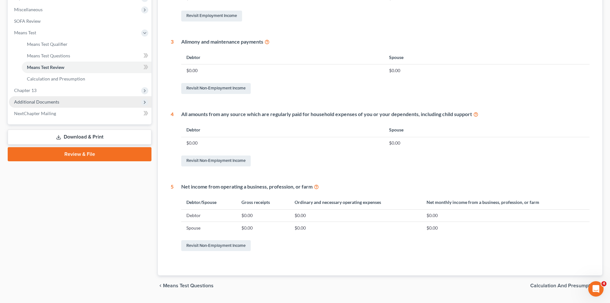
click at [47, 104] on span "Additional Documents" at bounding box center [36, 101] width 45 height 5
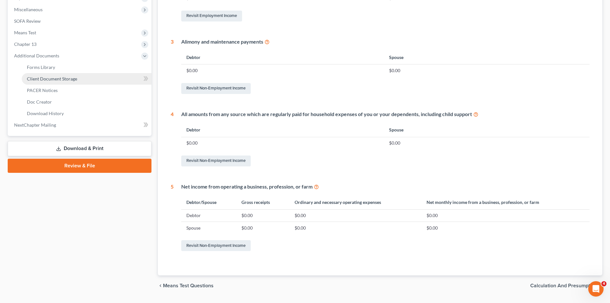
click at [47, 81] on span "Client Document Storage" at bounding box center [52, 78] width 50 height 5
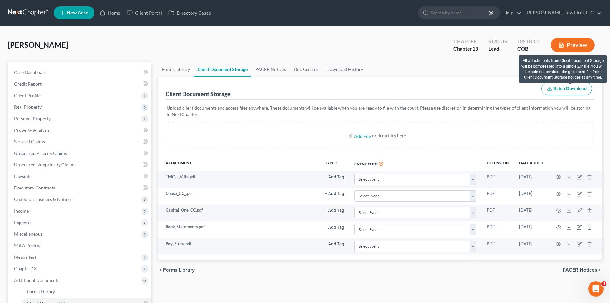
drag, startPoint x: 554, startPoint y: 90, endPoint x: 331, endPoint y: 129, distance: 226.4
click at [553, 90] on span "Batch Download" at bounding box center [569, 88] width 33 height 5
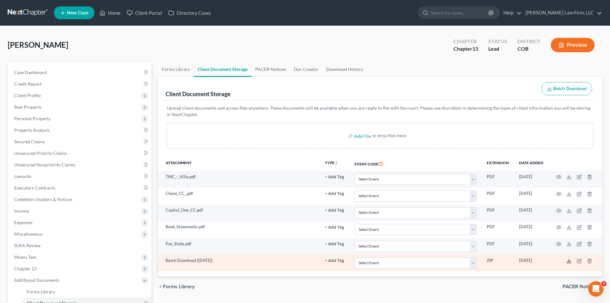
click at [570, 260] on icon at bounding box center [569, 260] width 5 height 5
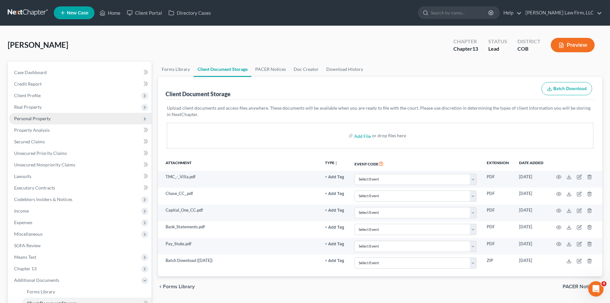
click at [44, 121] on span "Personal Property" at bounding box center [32, 118] width 37 height 5
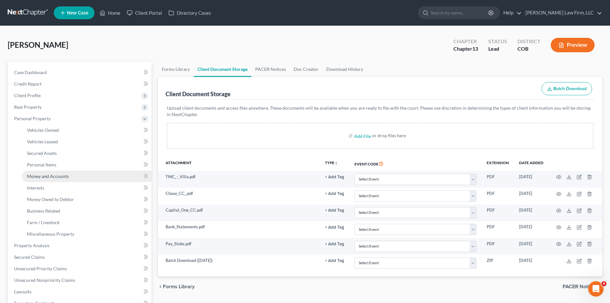
click at [52, 176] on span "Money and Accounts" at bounding box center [48, 175] width 42 height 5
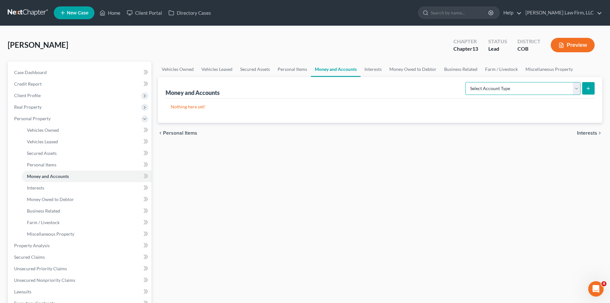
drag, startPoint x: 545, startPoint y: 92, endPoint x: 538, endPoint y: 94, distance: 7.4
click at [545, 92] on select "Select Account Type Brokerage Cash on Hand Certificates of Deposit Checking Acc…" at bounding box center [522, 88] width 115 height 13
select select "checking"
click at [467, 82] on select "Select Account Type Brokerage Cash on Hand Certificates of Deposit Checking Acc…" at bounding box center [522, 88] width 115 height 13
click at [590, 92] on button "submit" at bounding box center [588, 88] width 12 height 12
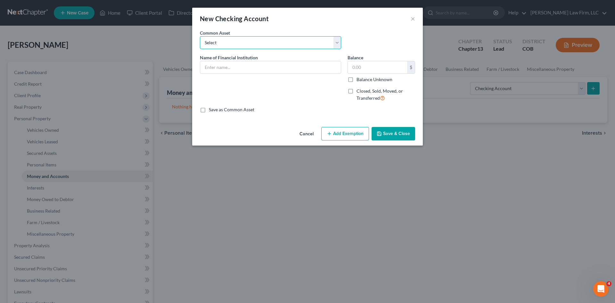
click at [276, 44] on select "Select [PERSON_NAME] Fargo" at bounding box center [270, 42] width 141 height 13
click at [251, 64] on input "text" at bounding box center [270, 67] width 141 height 12
type input "US Bank"
click at [369, 71] on input "text" at bounding box center [377, 67] width 59 height 12
paste input "6635"
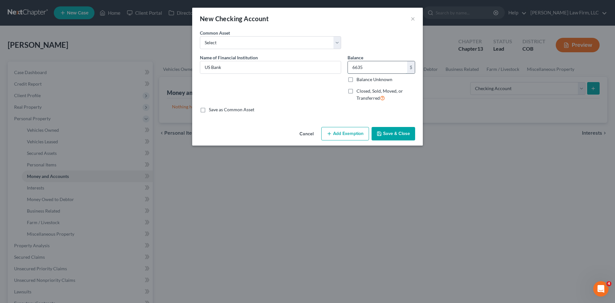
type input "6,635"
drag, startPoint x: 376, startPoint y: 68, endPoint x: 314, endPoint y: 75, distance: 62.5
click at [314, 73] on div "Name of Financial Institution * US Bank Balance 6,635.00 $ Balance Unknown Bala…" at bounding box center [308, 80] width 222 height 53
click at [400, 132] on button "Save & Close" at bounding box center [394, 133] width 44 height 13
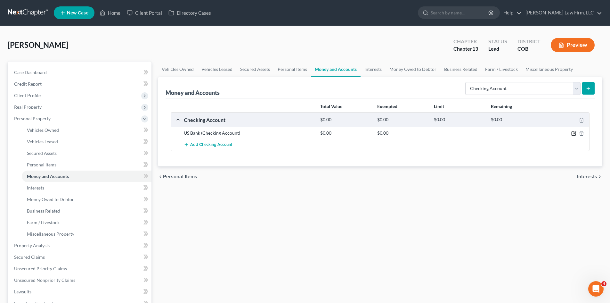
click at [573, 134] on icon "button" at bounding box center [573, 133] width 5 height 5
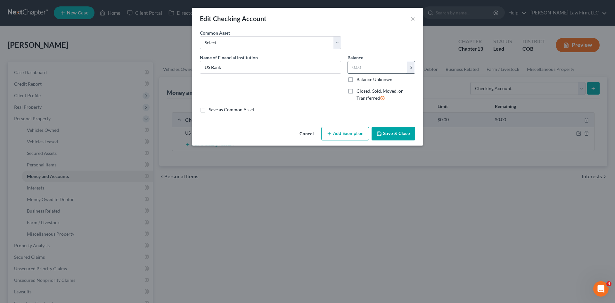
click at [375, 71] on input "text" at bounding box center [377, 67] width 59 height 12
type input "102.82"
click at [350, 132] on button "Add Exemption" at bounding box center [345, 133] width 48 height 13
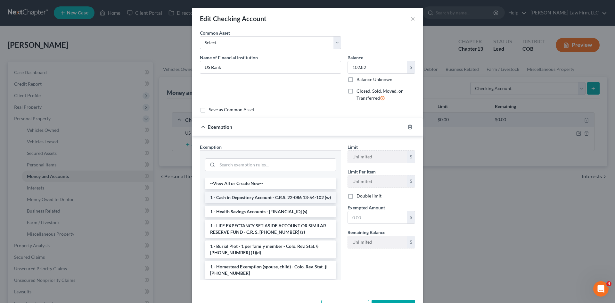
click at [278, 200] on li "1 - Cash in Depository Account - C.R.S. 22-086 13-54-102 (w)" at bounding box center [270, 198] width 131 height 12
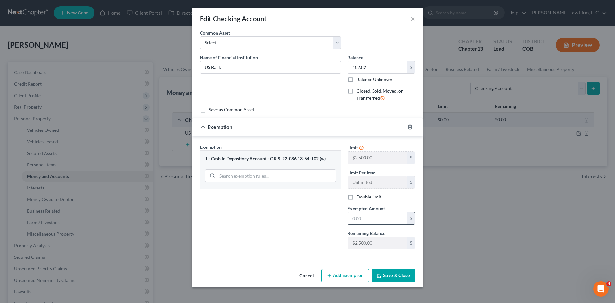
click at [388, 222] on input "text" at bounding box center [377, 218] width 59 height 12
type input "102.82"
click at [405, 277] on button "Save & Close" at bounding box center [394, 275] width 44 height 13
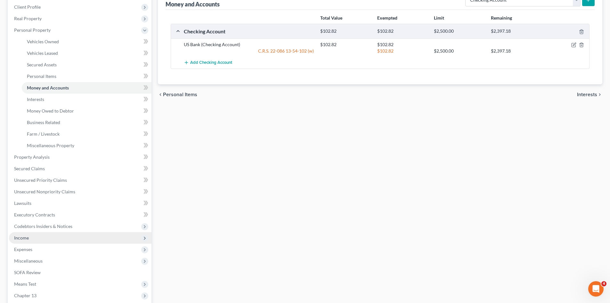
scroll to position [96, 0]
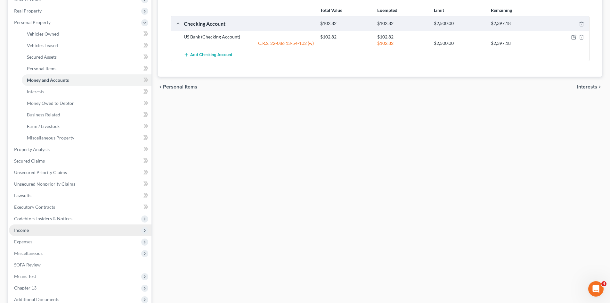
click at [44, 232] on span "Income" at bounding box center [80, 230] width 143 height 12
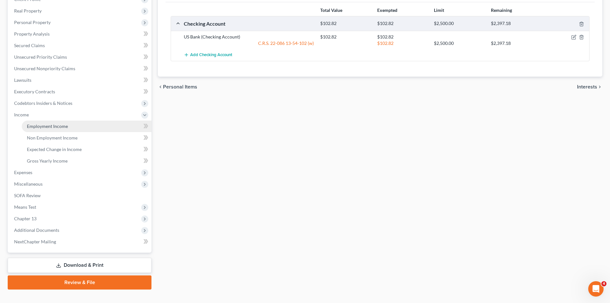
click at [51, 129] on link "Employment Income" at bounding box center [87, 126] width 130 height 12
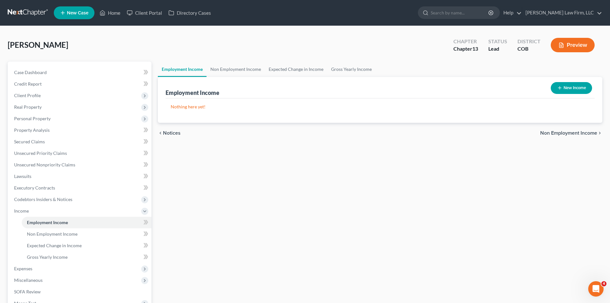
click at [568, 87] on button "New Income" at bounding box center [571, 88] width 41 height 12
select select "0"
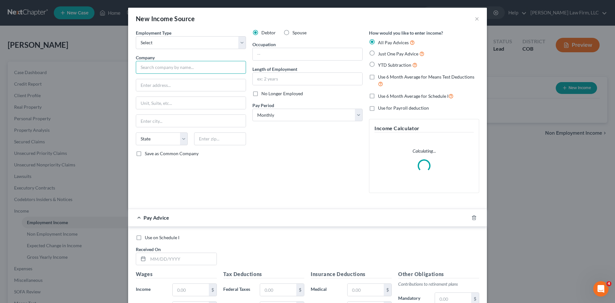
click at [185, 68] on input "text" at bounding box center [191, 67] width 110 height 13
paste input "[PERSON_NAME] & [PERSON_NAME] LLC"
type input "[PERSON_NAME] & [PERSON_NAME] LLC"
drag, startPoint x: 241, startPoint y: 46, endPoint x: 238, endPoint y: 48, distance: 3.6
click at [241, 46] on select "Select Full or [DEMOGRAPHIC_DATA] Employment Self Employment" at bounding box center [191, 42] width 110 height 13
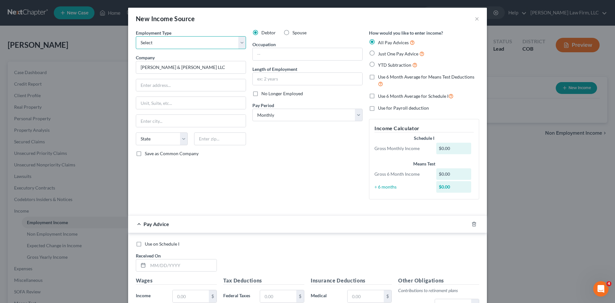
select select "0"
click at [136, 36] on select "Select Full or [DEMOGRAPHIC_DATA] Employment Self Employment" at bounding box center [191, 42] width 110 height 13
click at [191, 86] on input "text" at bounding box center [191, 85] width 110 height 12
paste input "[STREET_ADDRESS][US_STATE]"
type input "[STREET_ADDRESS][US_STATE]"
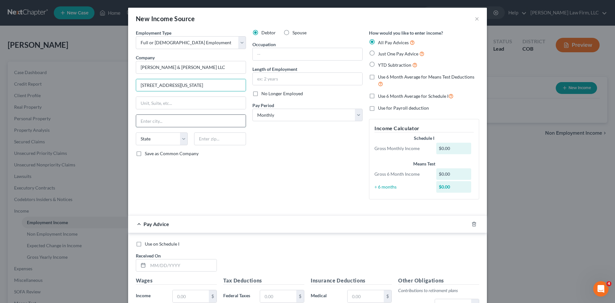
click at [175, 118] on input "text" at bounding box center [191, 121] width 110 height 12
paste input "DENVER CO 80202"
type input "DENVER CO 80202"
click at [155, 137] on select "State [US_STATE] AK AR AZ CA CO CT DE DC [GEOGRAPHIC_DATA] [GEOGRAPHIC_DATA] GU…" at bounding box center [162, 138] width 52 height 13
select select "5"
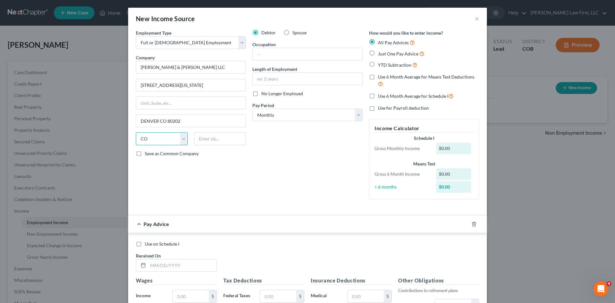
click at [136, 132] on select "State [US_STATE] AK AR AZ CA CO CT DE DC [GEOGRAPHIC_DATA] [GEOGRAPHIC_DATA] GU…" at bounding box center [162, 138] width 52 height 13
type input "80202"
type input "[GEOGRAPHIC_DATA]"
drag, startPoint x: 182, startPoint y: 121, endPoint x: 158, endPoint y: 124, distance: 24.2
click at [158, 124] on input "[GEOGRAPHIC_DATA]" at bounding box center [191, 121] width 110 height 12
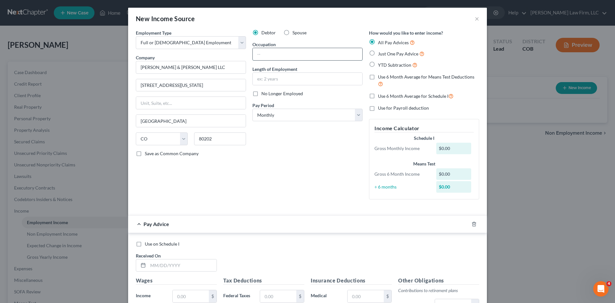
click at [272, 54] on input "text" at bounding box center [308, 54] width 110 height 12
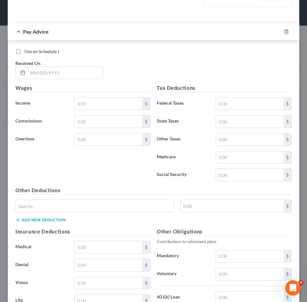
scroll to position [192, 0]
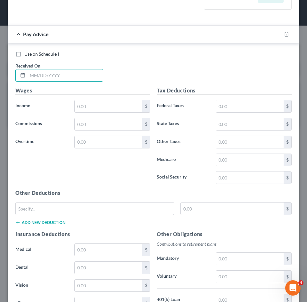
click at [51, 79] on input "text" at bounding box center [65, 76] width 75 height 12
type input "[DATE]"
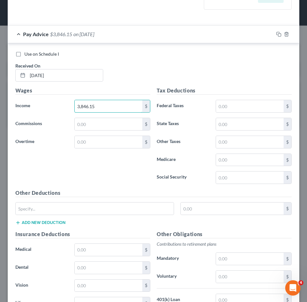
type input "3,846.15"
type input "306.98"
type input "459.78"
type input "163"
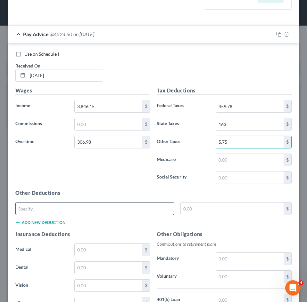
type input "5.75"
click at [39, 205] on input "text" at bounding box center [95, 209] width 158 height 12
type input "CO Paid Family Leave"
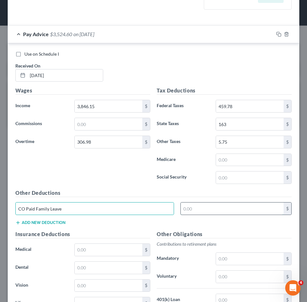
click at [209, 209] on input "text" at bounding box center [232, 209] width 103 height 12
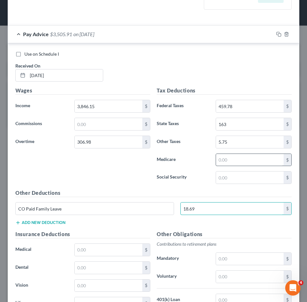
type input "18.69"
click at [231, 160] on input "text" at bounding box center [250, 160] width 68 height 12
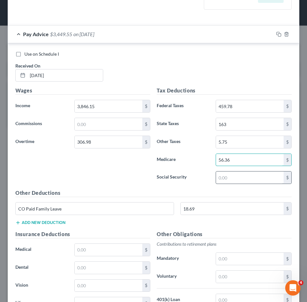
type input "56.36"
click at [224, 176] on input "text" at bounding box center [250, 178] width 68 height 12
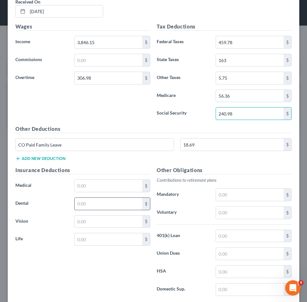
type input "240.98"
click at [100, 201] on input "text" at bounding box center [109, 204] width 68 height 12
type input "25.53"
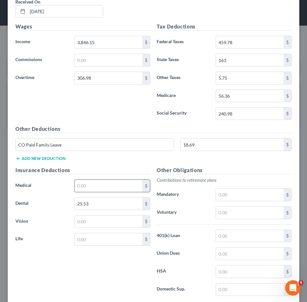
click at [85, 188] on input "text" at bounding box center [109, 186] width 68 height 12
type input "216.14"
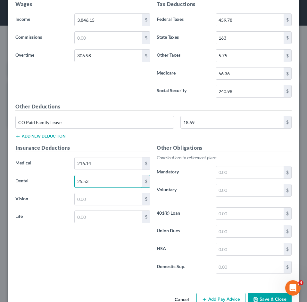
scroll to position [288, 0]
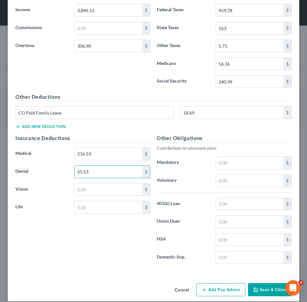
click at [36, 127] on button "Add new deduction" at bounding box center [40, 126] width 50 height 5
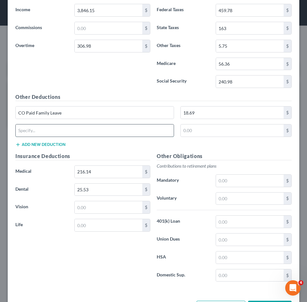
click at [37, 130] on input "text" at bounding box center [95, 131] width 158 height 12
drag, startPoint x: 72, startPoint y: 132, endPoint x: 1, endPoint y: 142, distance: 72.0
click at [27, 132] on input "FSA Dependent Day Care" at bounding box center [95, 131] width 158 height 12
click at [72, 131] on input "FSA Dependent Day Care" at bounding box center [95, 131] width 158 height 12
type input "F"
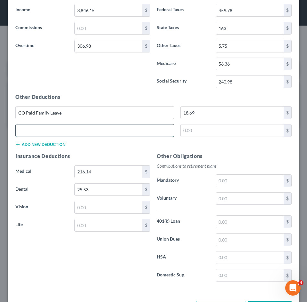
paste input "Dependent Day Care"
type input "FSA Dependent Day Care"
type input "17.65"
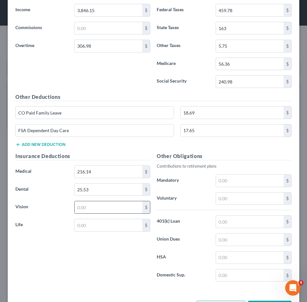
drag, startPoint x: 87, startPoint y: 203, endPoint x: 90, endPoint y: 206, distance: 3.9
click at [87, 203] on input "text" at bounding box center [109, 207] width 68 height 12
type input "7.03"
type input "0.37"
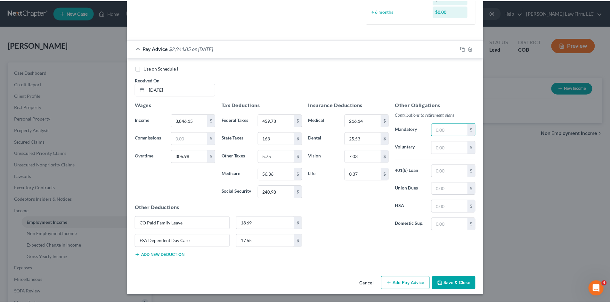
scroll to position [176, 0]
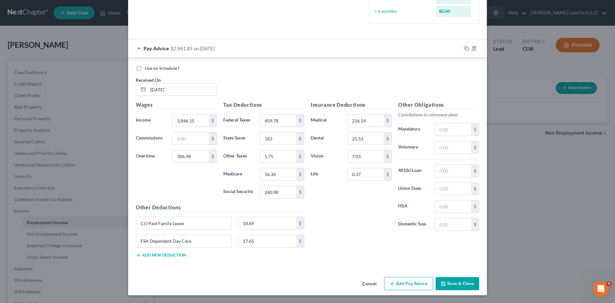
click at [464, 283] on button "Save & Close" at bounding box center [458, 283] width 44 height 13
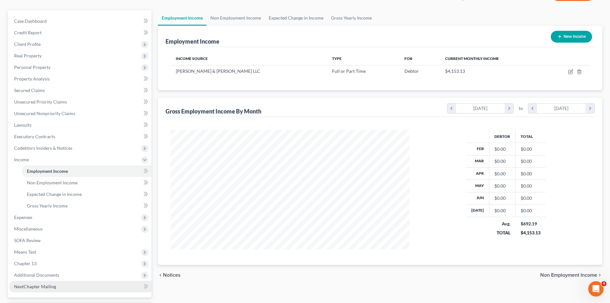
scroll to position [107, 0]
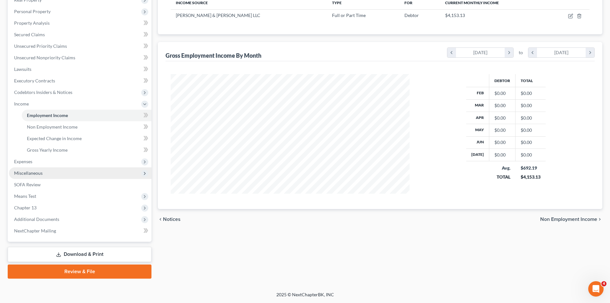
click at [21, 167] on span "Miscellaneous" at bounding box center [80, 173] width 143 height 12
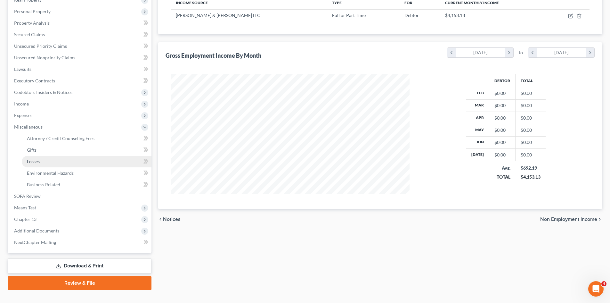
drag, startPoint x: 24, startPoint y: 162, endPoint x: 29, endPoint y: 162, distance: 5.2
click at [24, 162] on ul "Case Dashboard Payments Invoices Payments Payments Credit Report Client Profile" at bounding box center [80, 104] width 143 height 288
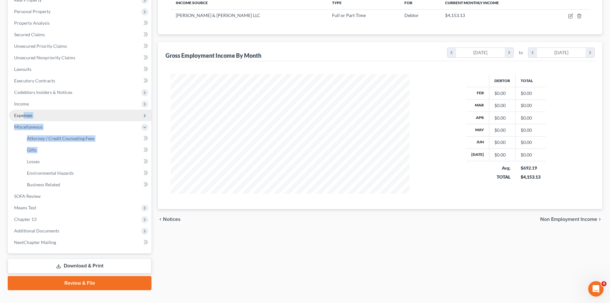
click at [29, 115] on span "Expenses" at bounding box center [23, 114] width 18 height 5
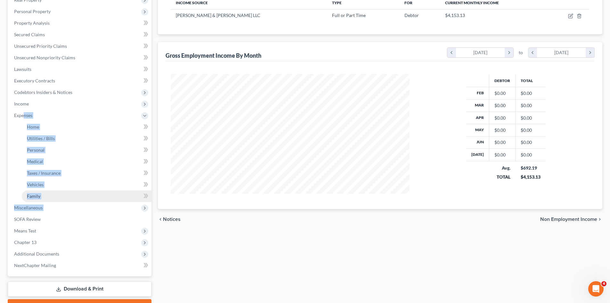
click at [40, 193] on span "Family" at bounding box center [33, 195] width 13 height 5
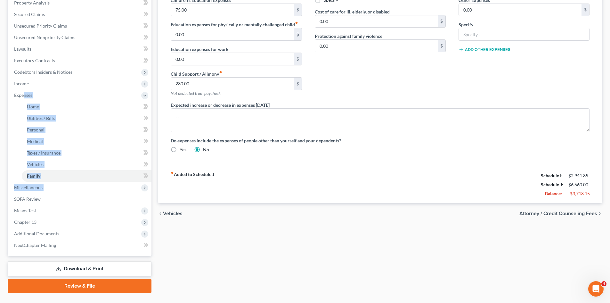
scroll to position [128, 0]
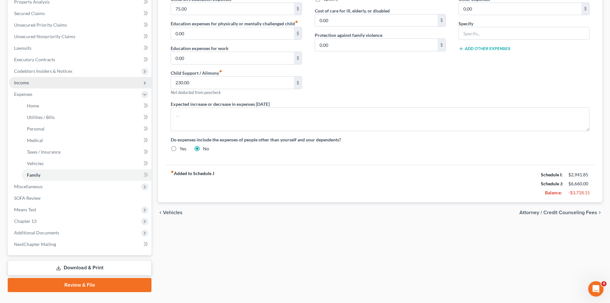
click at [38, 82] on span "Income" at bounding box center [80, 83] width 143 height 12
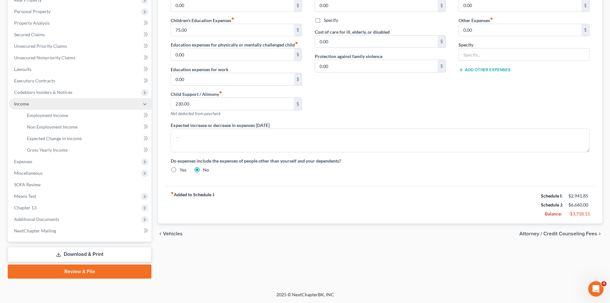
scroll to position [107, 0]
click at [51, 113] on span "Employment Income" at bounding box center [47, 114] width 41 height 5
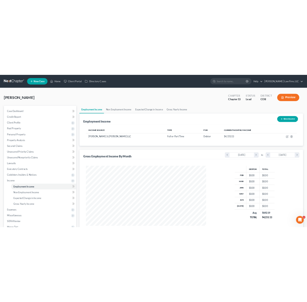
scroll to position [130, 274]
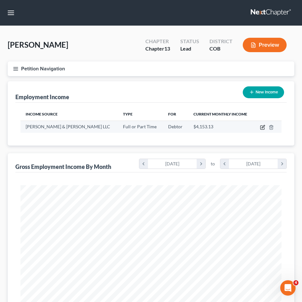
click at [263, 127] on icon "button" at bounding box center [262, 127] width 5 height 5
select select "0"
select select "5"
select select "0"
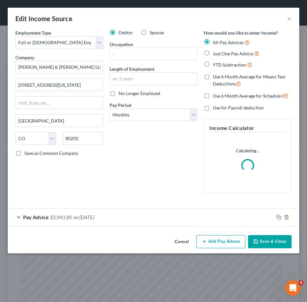
scroll to position [133, 279]
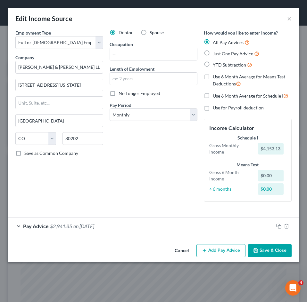
click at [211, 250] on button "Add Pay Advice" at bounding box center [220, 250] width 49 height 13
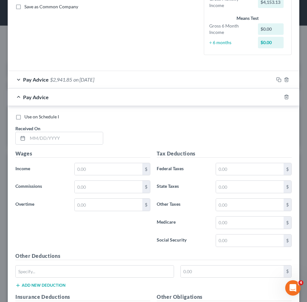
scroll to position [128, 0]
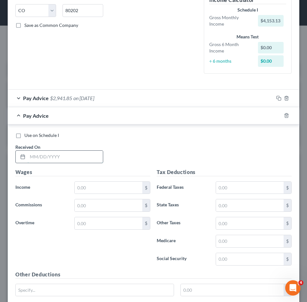
click at [77, 156] on input "text" at bounding box center [65, 157] width 75 height 12
type input "[DATE]"
click at [112, 185] on input "text" at bounding box center [109, 188] width 68 height 12
type input "3,461.50"
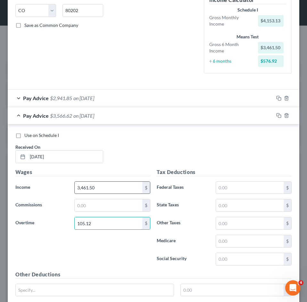
type input "105.12"
click at [114, 186] on input "3,461.50" at bounding box center [109, 188] width 68 height 12
type input "3,846.14"
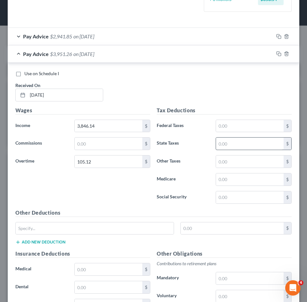
scroll to position [192, 0]
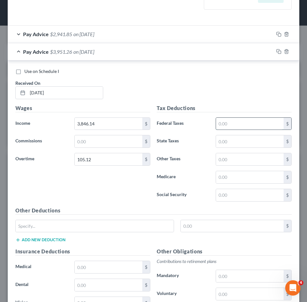
click at [221, 124] on input "text" at bounding box center [250, 124] width 68 height 12
type input "415.37"
click at [230, 181] on input "text" at bounding box center [250, 177] width 68 height 12
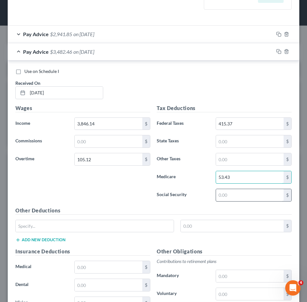
type input "53.43"
click at [242, 197] on input "text" at bounding box center [250, 195] width 68 height 12
type input "228.46"
click at [231, 158] on input "text" at bounding box center [250, 159] width 68 height 12
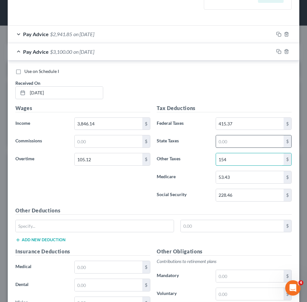
type input "154"
click at [223, 144] on input "text" at bounding box center [250, 141] width 68 height 12
type input "154"
click at [133, 238] on div "Other Deductions $ Add new deduction" at bounding box center [153, 227] width 282 height 41
click at [132, 229] on input "text" at bounding box center [95, 226] width 158 height 12
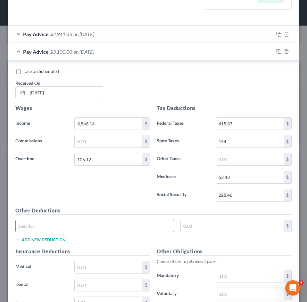
type input "CO Paid Family Leave"
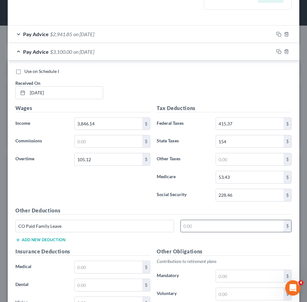
click at [225, 228] on input "text" at bounding box center [232, 226] width 103 height 12
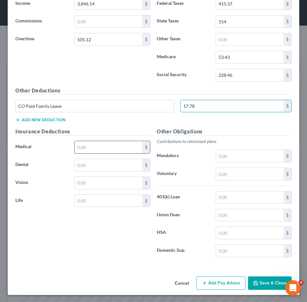
scroll to position [313, 0]
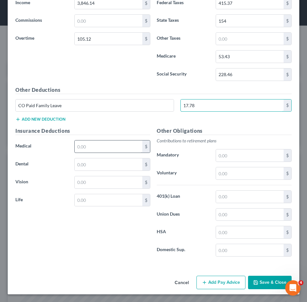
type input "17.78"
click at [87, 143] on input "text" at bounding box center [109, 147] width 68 height 12
click at [86, 167] on input "text" at bounding box center [109, 165] width 68 height 12
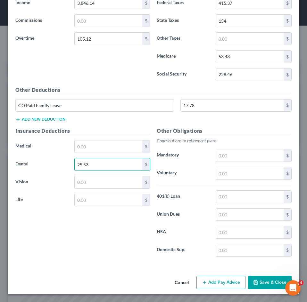
type input "25.53"
click at [61, 121] on button "Add new deduction" at bounding box center [40, 119] width 50 height 5
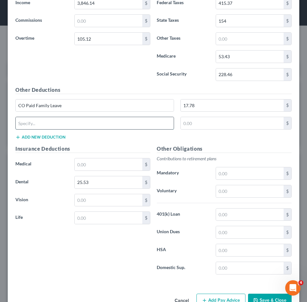
click at [52, 122] on input "text" at bounding box center [95, 123] width 158 height 12
type input "FSA Dependent Day Care"
click at [223, 121] on input "text" at bounding box center [232, 123] width 103 height 12
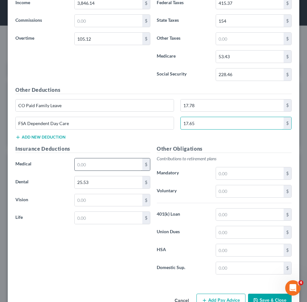
type input "17.65"
click at [100, 168] on input "text" at bounding box center [109, 165] width 68 height 12
type input "216.14"
click at [91, 203] on input "text" at bounding box center [109, 200] width 68 height 12
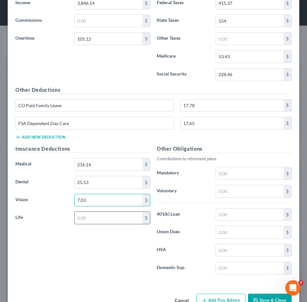
type input "7.03"
click at [81, 214] on input "text" at bounding box center [109, 218] width 68 height 12
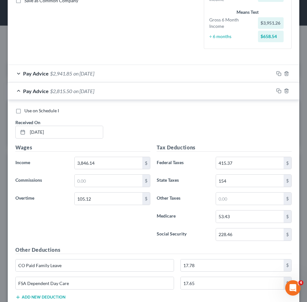
type input "0.37"
click at [64, 94] on div "Pay Advice $2,815.50 on [DATE]" at bounding box center [141, 91] width 266 height 17
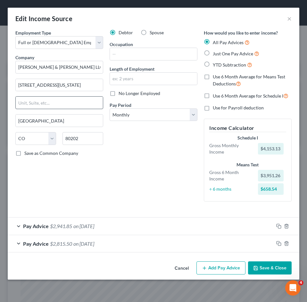
scroll to position [0, 0]
drag, startPoint x: 234, startPoint y: 271, endPoint x: 43, endPoint y: 113, distance: 248.4
click at [233, 271] on button "Add Pay Advice" at bounding box center [220, 268] width 49 height 13
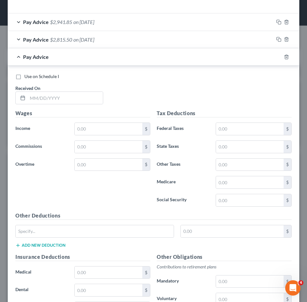
scroll to position [224, 0]
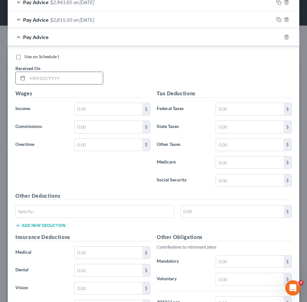
click at [52, 73] on input "text" at bounding box center [65, 78] width 75 height 12
type input "[DATE]"
click at [111, 110] on input "text" at bounding box center [109, 109] width 68 height 12
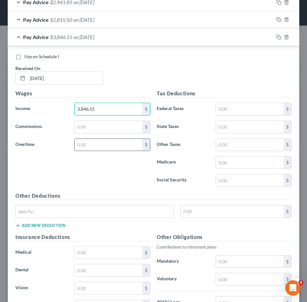
type input "3,846.15"
click at [96, 143] on input "text" at bounding box center [109, 145] width 68 height 12
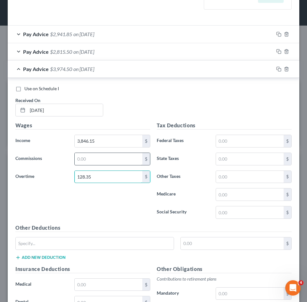
type input "128.35"
drag, startPoint x: 92, startPoint y: 161, endPoint x: 75, endPoint y: 84, distance: 79.0
click at [92, 161] on input "text" at bounding box center [109, 159] width 68 height 12
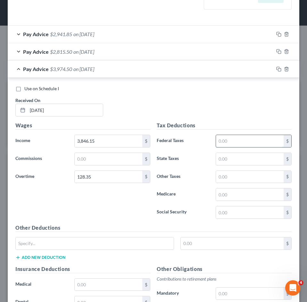
click at [243, 144] on input "text" at bounding box center [250, 141] width 68 height 12
type input "420.49"
click at [241, 191] on input "text" at bounding box center [250, 195] width 68 height 12
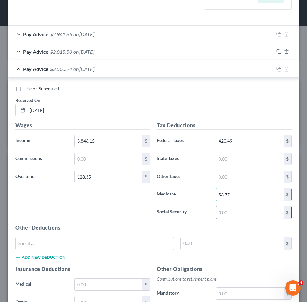
type input "53.77"
click at [237, 209] on input "text" at bounding box center [250, 213] width 68 height 12
type input "229.91"
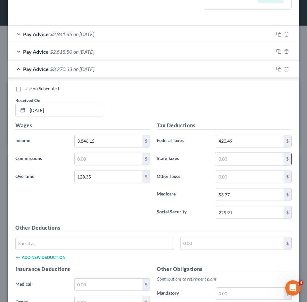
click at [228, 161] on input "text" at bounding box center [250, 159] width 68 height 12
type input "155"
click at [225, 176] on input "text" at bounding box center [250, 177] width 68 height 12
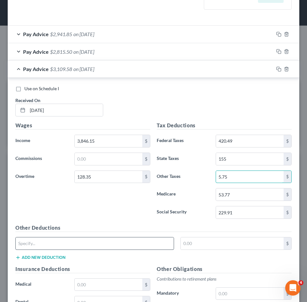
type input "5.75"
click at [71, 245] on input "text" at bounding box center [95, 244] width 158 height 12
type input "CO Paid Family Leave"
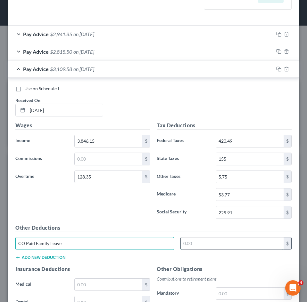
click at [243, 245] on input "text" at bounding box center [232, 244] width 103 height 12
type input "17.89"
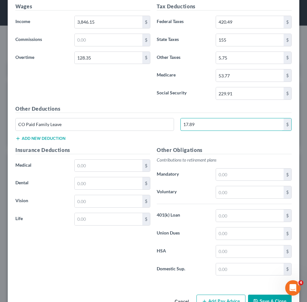
scroll to position [320, 0]
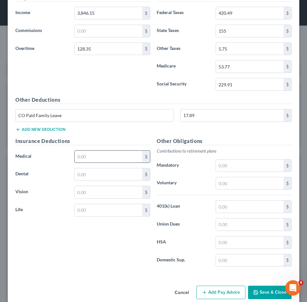
click at [83, 160] on input "text" at bounding box center [109, 157] width 68 height 12
click at [90, 180] on input "text" at bounding box center [109, 174] width 68 height 12
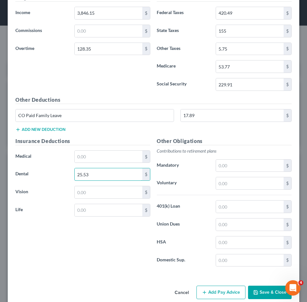
type input "25.53"
click at [51, 128] on button "Add new deduction" at bounding box center [40, 129] width 50 height 5
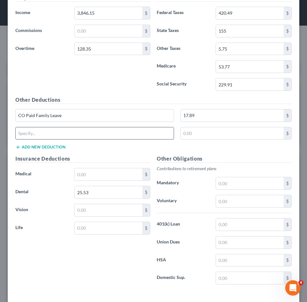
type input "FSA Dependent Day Care"
click at [244, 129] on input "text" at bounding box center [232, 133] width 103 height 12
type input "17.65"
click at [107, 178] on input "text" at bounding box center [109, 174] width 68 height 12
type input "216.14"
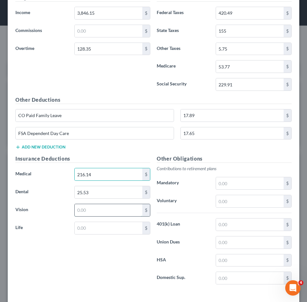
click at [108, 211] on input "text" at bounding box center [109, 210] width 68 height 12
type input "7.03"
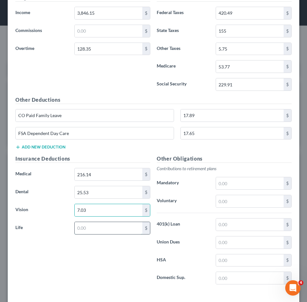
click at [107, 229] on input "text" at bounding box center [109, 228] width 68 height 12
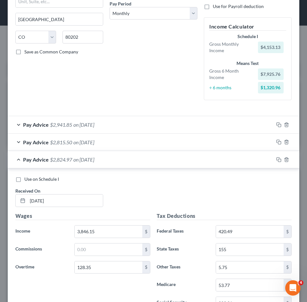
scroll to position [96, 0]
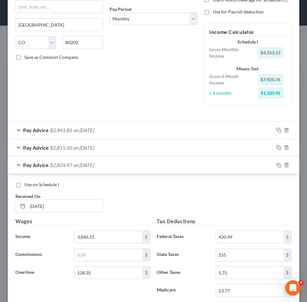
type input "0.37"
click at [69, 165] on span "$2,824.97" at bounding box center [61, 165] width 22 height 6
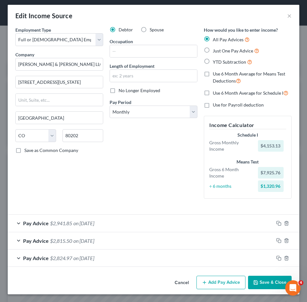
scroll to position [3, 0]
click at [207, 279] on button "Add Pay Advice" at bounding box center [220, 282] width 49 height 13
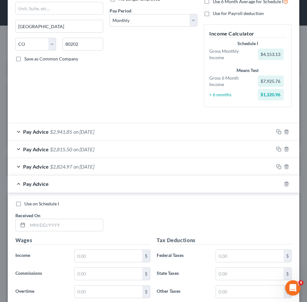
scroll to position [131, 0]
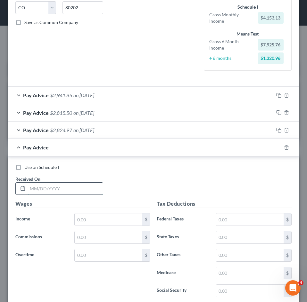
click at [51, 185] on input "text" at bounding box center [65, 189] width 75 height 12
type input "[DATE]"
click at [85, 214] on input "text" at bounding box center [109, 220] width 68 height 12
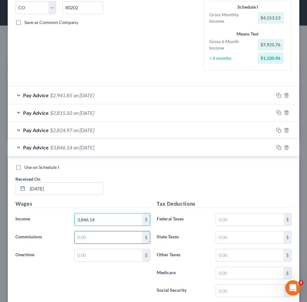
type input "3,846.14"
click at [90, 233] on input "text" at bounding box center [109, 238] width 68 height 12
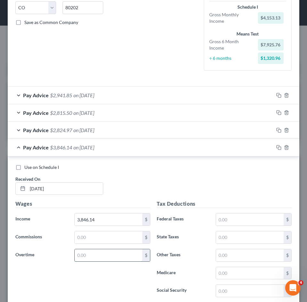
click at [92, 250] on input "text" at bounding box center [109, 256] width 68 height 12
drag, startPoint x: 99, startPoint y: 249, endPoint x: 99, endPoint y: 253, distance: 3.6
click at [99, 250] on input "text" at bounding box center [109, 256] width 68 height 12
click at [99, 253] on input "text" at bounding box center [109, 256] width 68 height 12
type input "226.75"
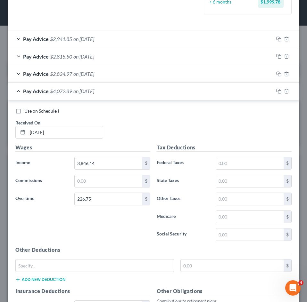
scroll to position [195, 0]
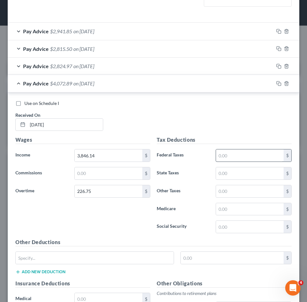
click at [225, 152] on div "Tax Deductions Federal Taxes $ State Taxes $ Other Taxes $ Medicare $ Social Se…" at bounding box center [223, 187] width 141 height 102
click at [225, 152] on input "text" at bounding box center [250, 156] width 68 height 12
type input "442.13"
click at [234, 210] on input "text" at bounding box center [250, 209] width 68 height 12
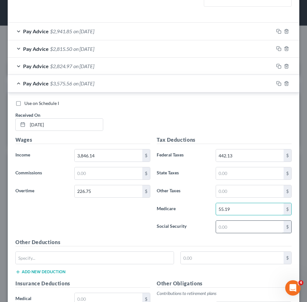
type input "55.19"
click at [236, 229] on input "text" at bounding box center [250, 227] width 68 height 12
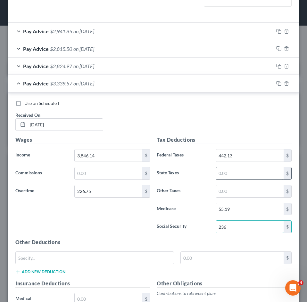
type input "236"
click at [231, 173] on input "text" at bounding box center [250, 174] width 68 height 12
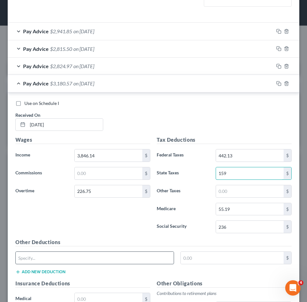
type input "159"
click at [48, 260] on input "text" at bounding box center [95, 258] width 158 height 12
type input "CO Paid Family Leave"
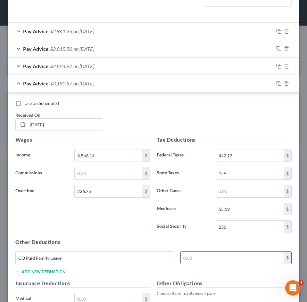
click at [211, 257] on input "text" at bounding box center [232, 258] width 103 height 12
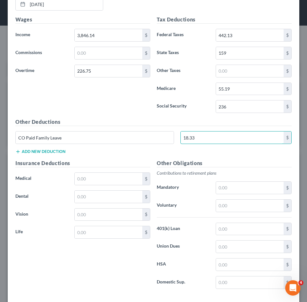
scroll to position [348, 0]
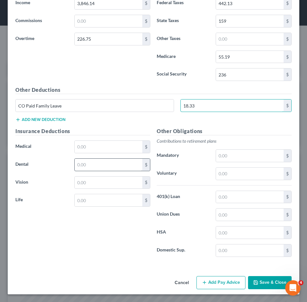
type input "18.33"
click at [86, 166] on input "text" at bounding box center [109, 165] width 68 height 12
type input "25.53"
click at [55, 120] on button "Add new deduction" at bounding box center [40, 119] width 50 height 5
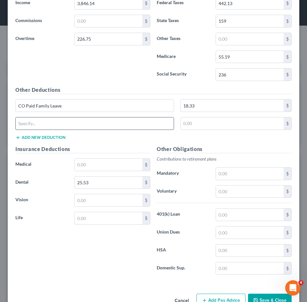
click at [50, 126] on input "text" at bounding box center [95, 124] width 158 height 12
type input "FSA Dependent Day Care"
click at [196, 125] on input "text" at bounding box center [232, 124] width 103 height 12
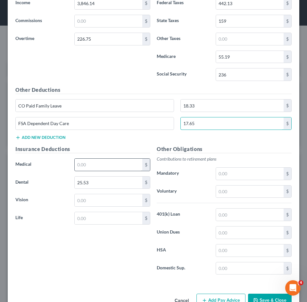
type input "17.65"
click at [101, 166] on input "text" at bounding box center [109, 165] width 68 height 12
type input "246.14"
click at [88, 202] on input "text" at bounding box center [109, 200] width 68 height 12
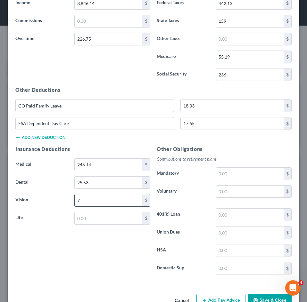
type input "7.03"
click at [95, 221] on input "text" at bounding box center [109, 218] width 68 height 12
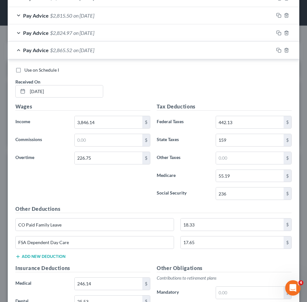
scroll to position [187, 0]
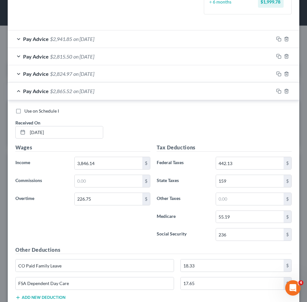
type input "0.37"
click at [103, 97] on div "Pay Advice $2,865.52 on [DATE]" at bounding box center [141, 91] width 266 height 17
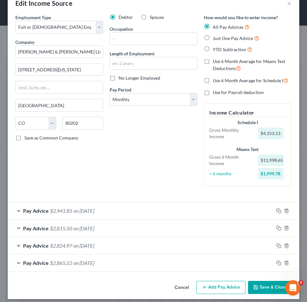
scroll to position [20, 0]
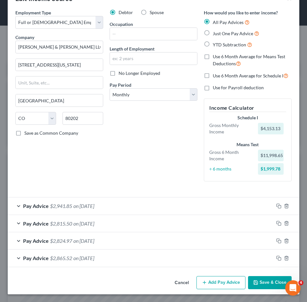
click at [59, 259] on span "$2,865.52" at bounding box center [61, 258] width 22 height 6
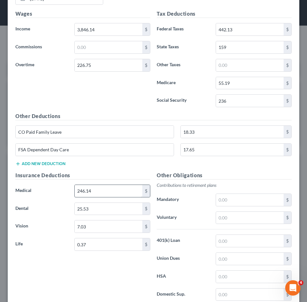
scroll to position [340, 0]
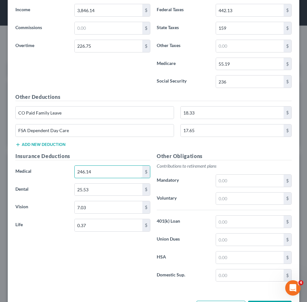
type input "1"
type input "216.14"
click at [75, 248] on div "Insurance Deductions Medical 216.14 $ Dental 25.53 $ Vision 7.03 $ Life 0.37 $" at bounding box center [82, 219] width 141 height 135
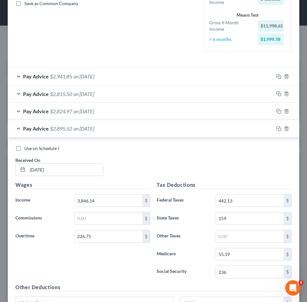
scroll to position [116, 0]
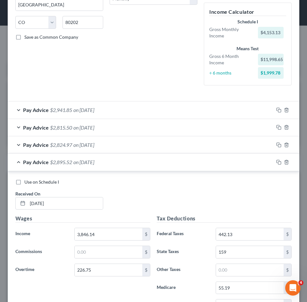
click at [77, 166] on div "Pay Advice $2,895.52 on [DATE]" at bounding box center [141, 162] width 266 height 17
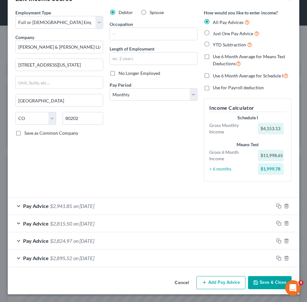
scroll to position [20, 0]
